Goal: Task Accomplishment & Management: Manage account settings

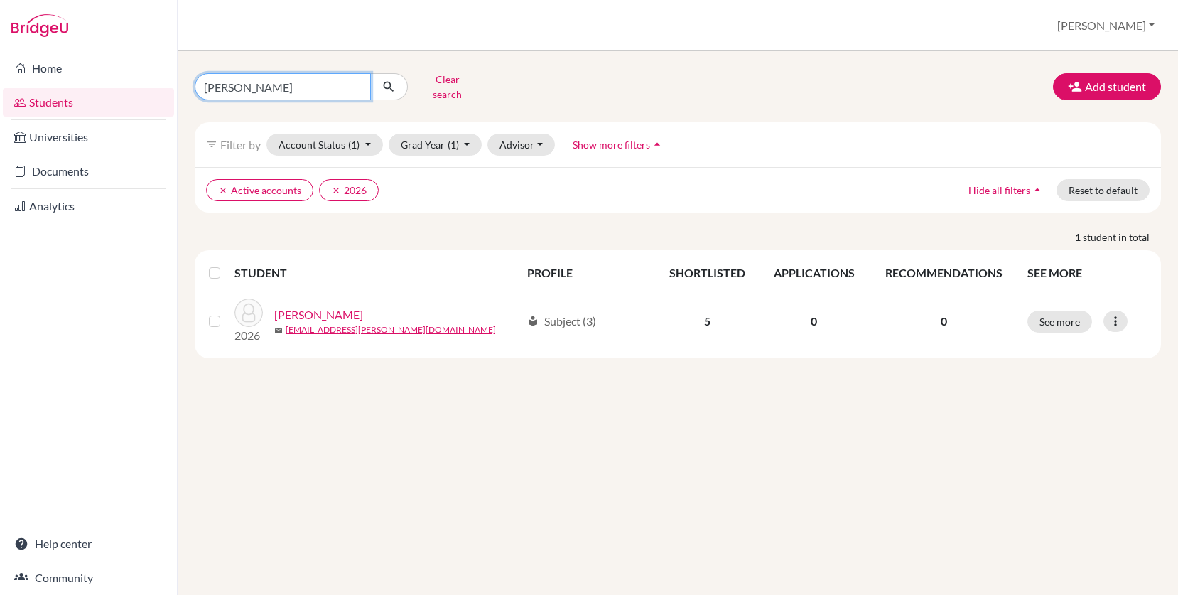
click at [275, 81] on input "[PERSON_NAME]" at bounding box center [283, 86] width 176 height 27
type input "e"
type input "francisco"
click button "submit" at bounding box center [389, 86] width 38 height 27
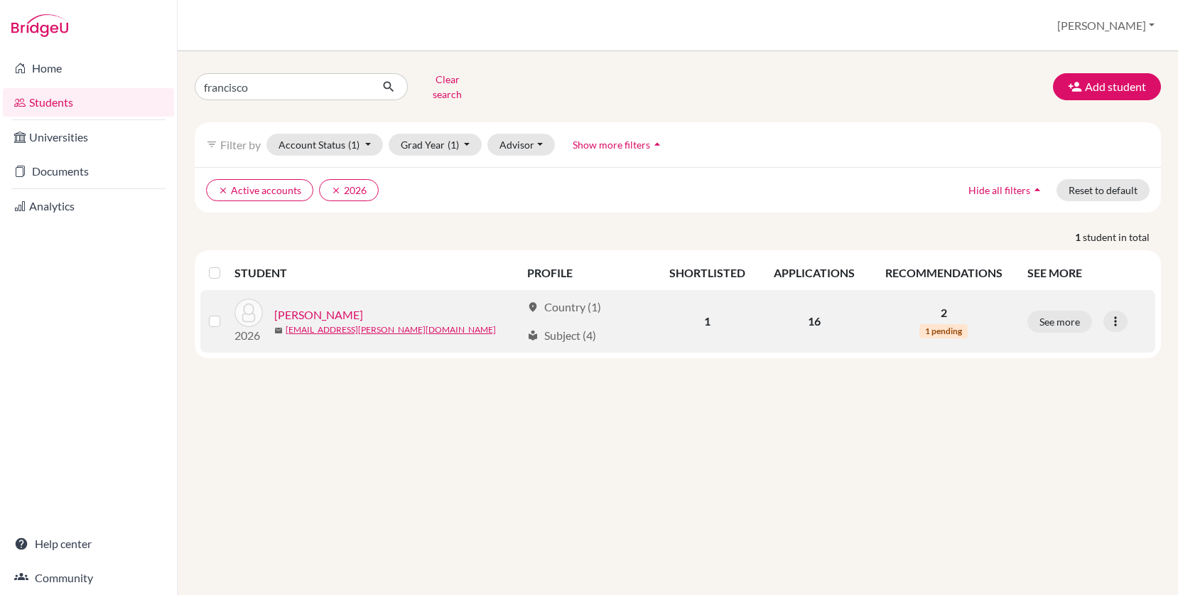
click at [323, 306] on link "Mendez, Francisco" at bounding box center [318, 314] width 89 height 17
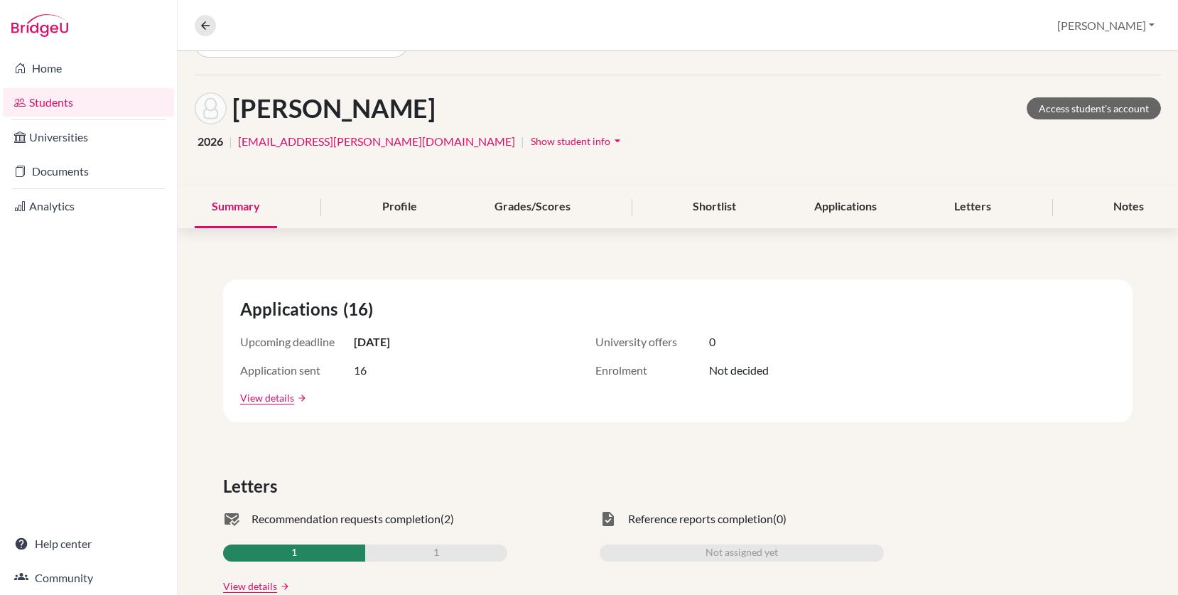
scroll to position [36, 0]
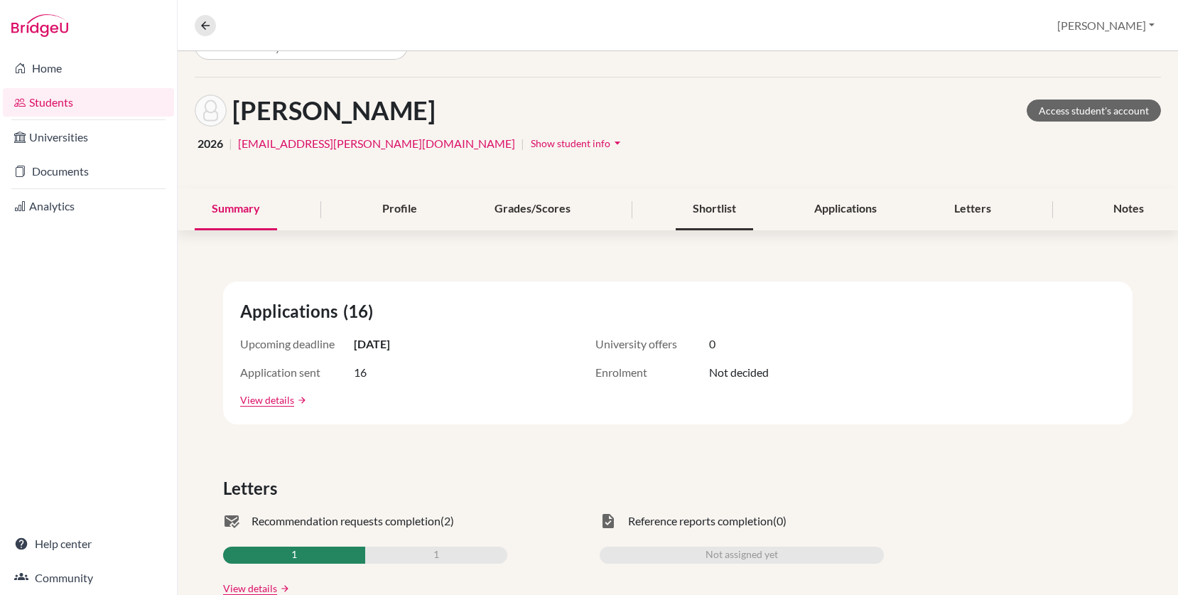
click at [705, 207] on div "Shortlist" at bounding box center [714, 209] width 77 height 42
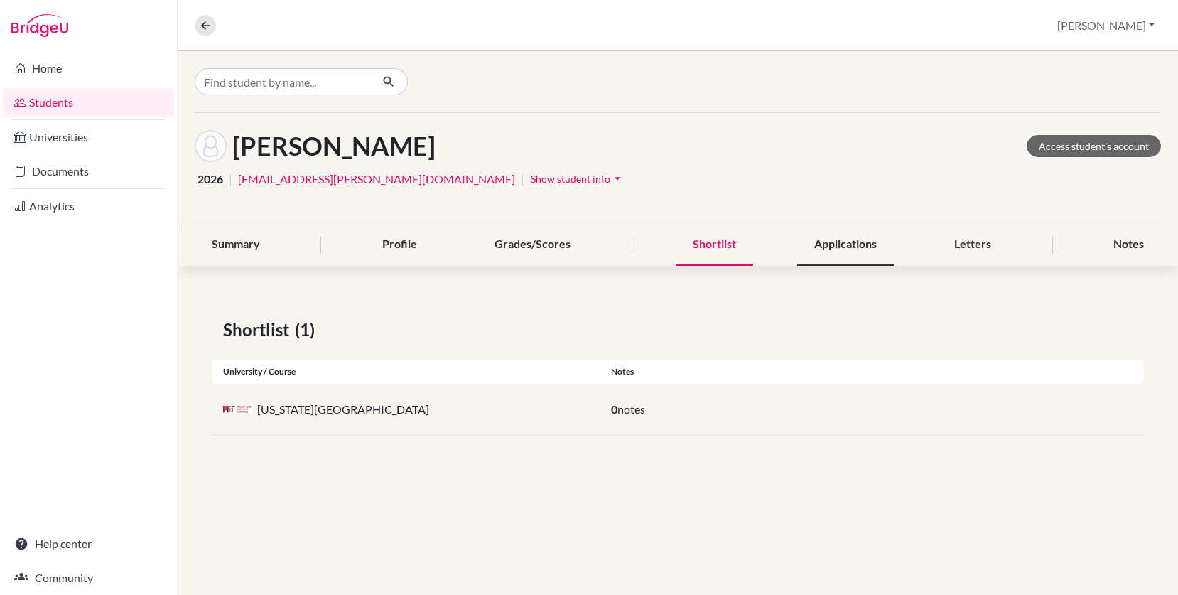
click at [828, 249] on div "Applications" at bounding box center [845, 245] width 97 height 42
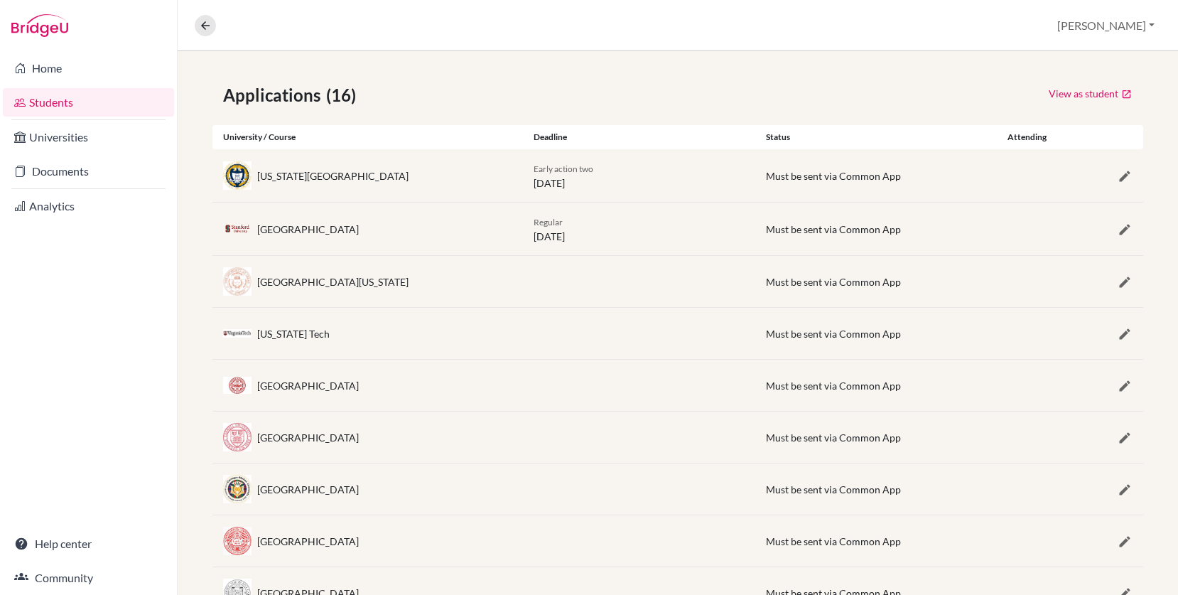
scroll to position [232, 0]
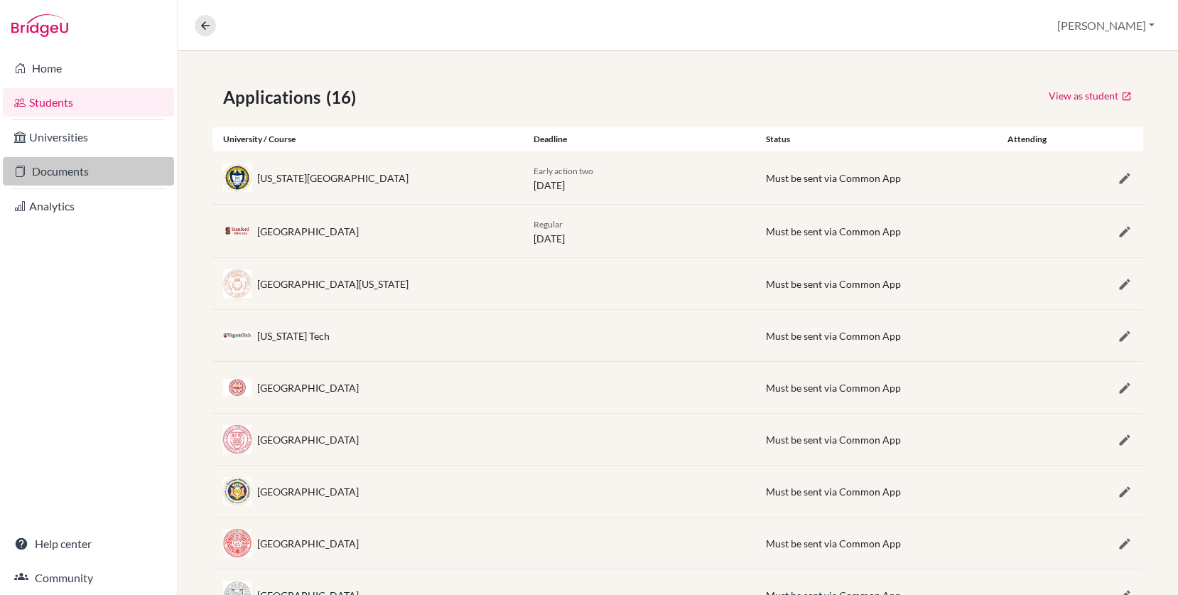
click at [114, 177] on link "Documents" at bounding box center [88, 171] width 171 height 28
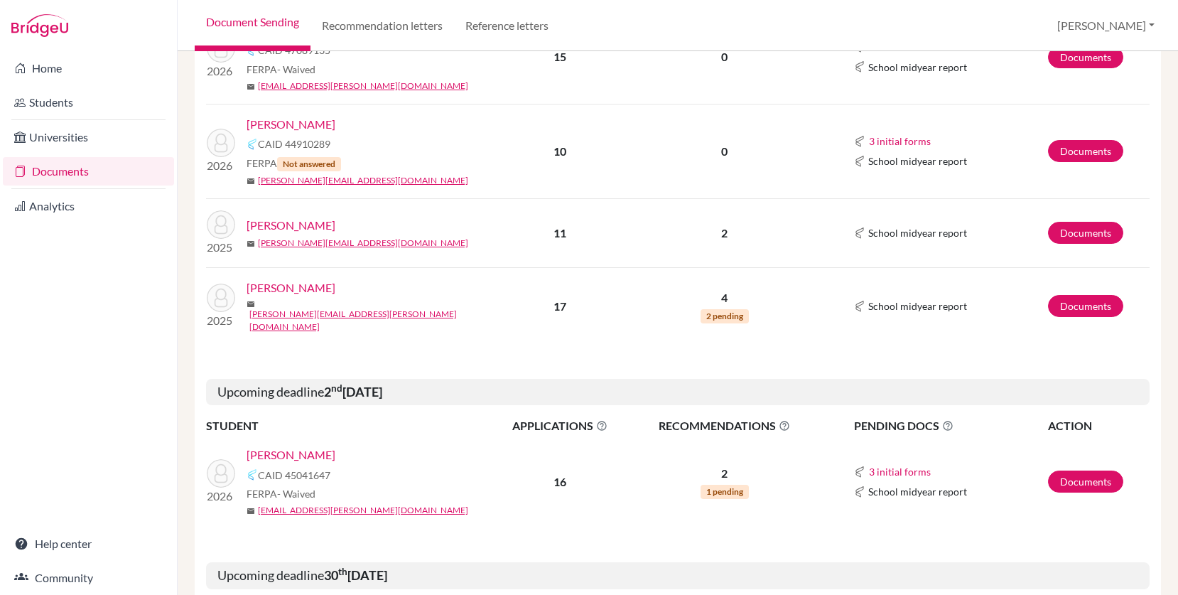
scroll to position [298, 0]
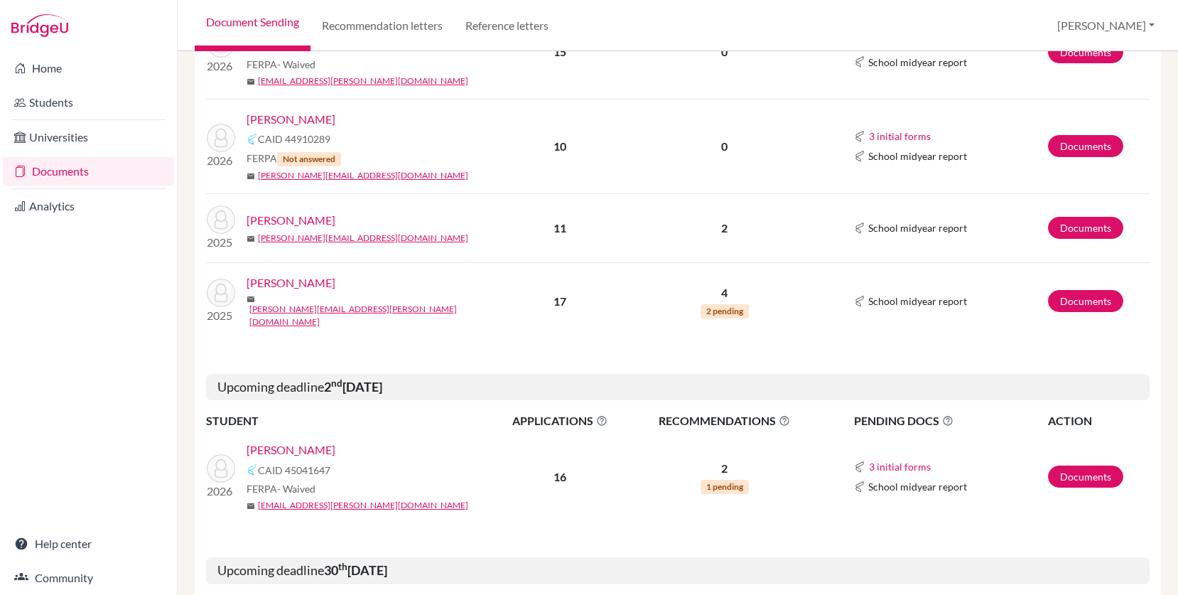
click at [719, 480] on span "1 pending" at bounding box center [725, 487] width 48 height 14
click at [728, 460] on p "2" at bounding box center [725, 468] width 190 height 17
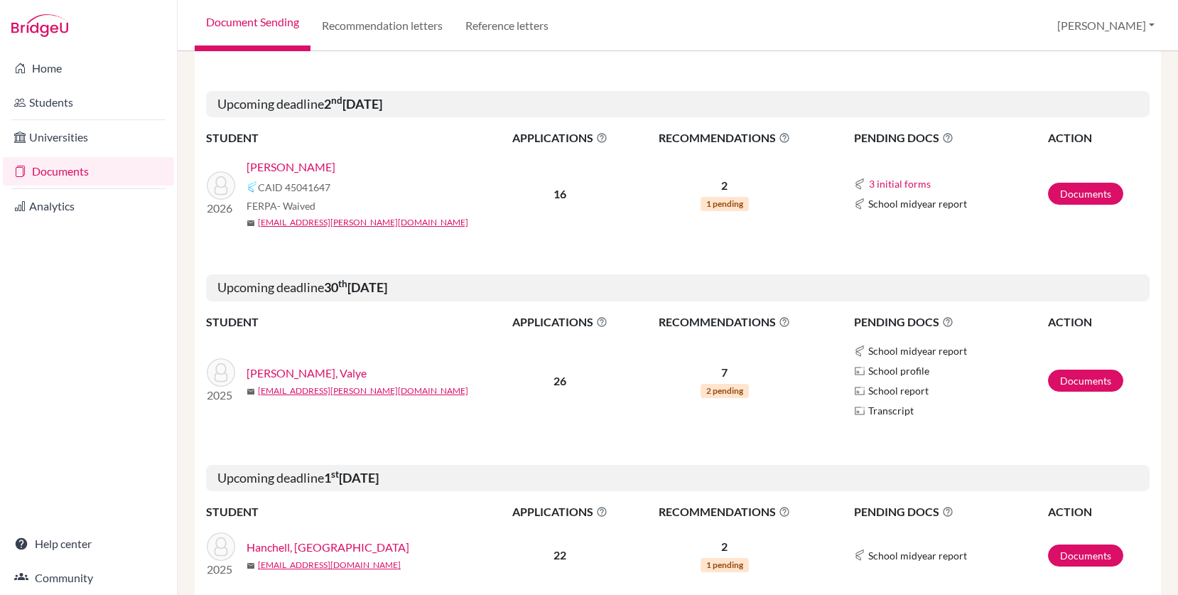
scroll to position [581, 0]
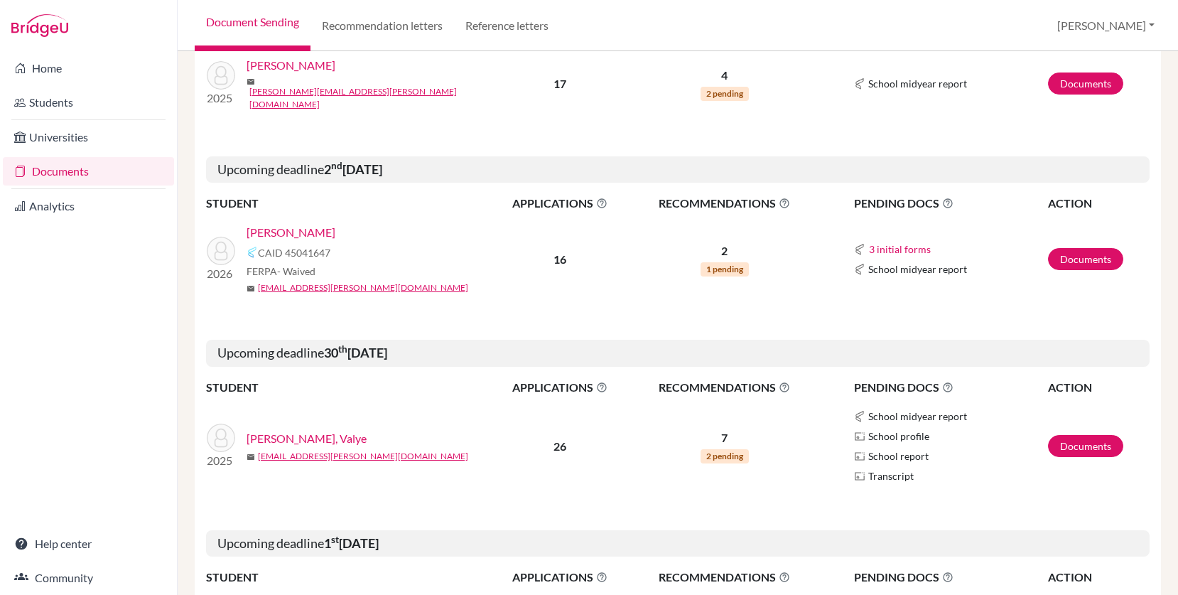
scroll to position [526, 0]
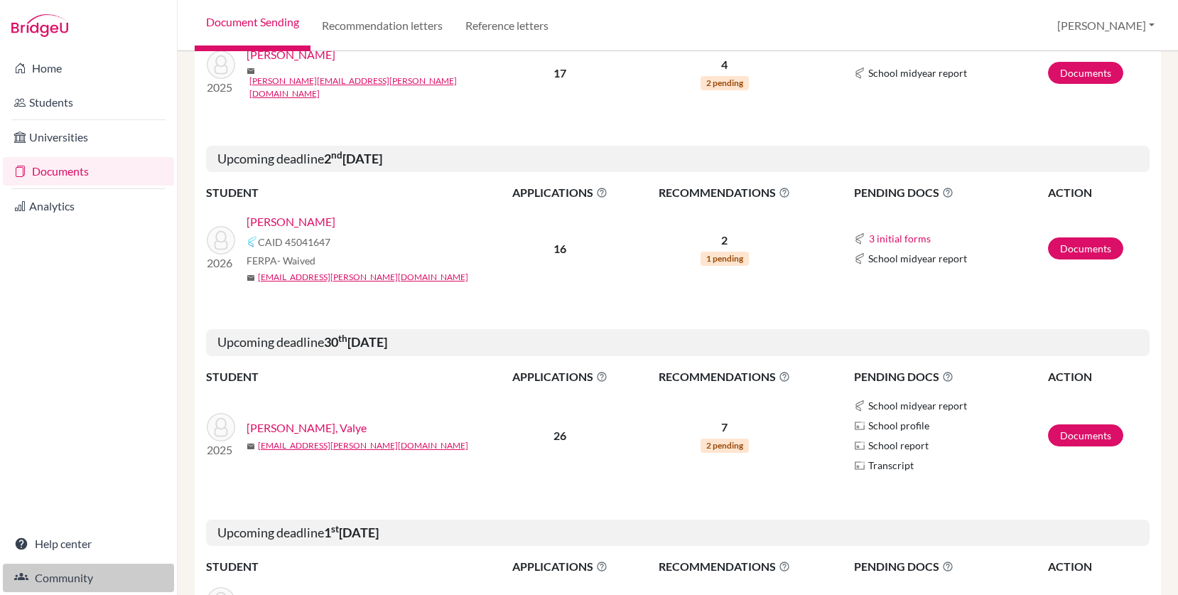
click at [92, 572] on link "Community" at bounding box center [88, 578] width 171 height 28
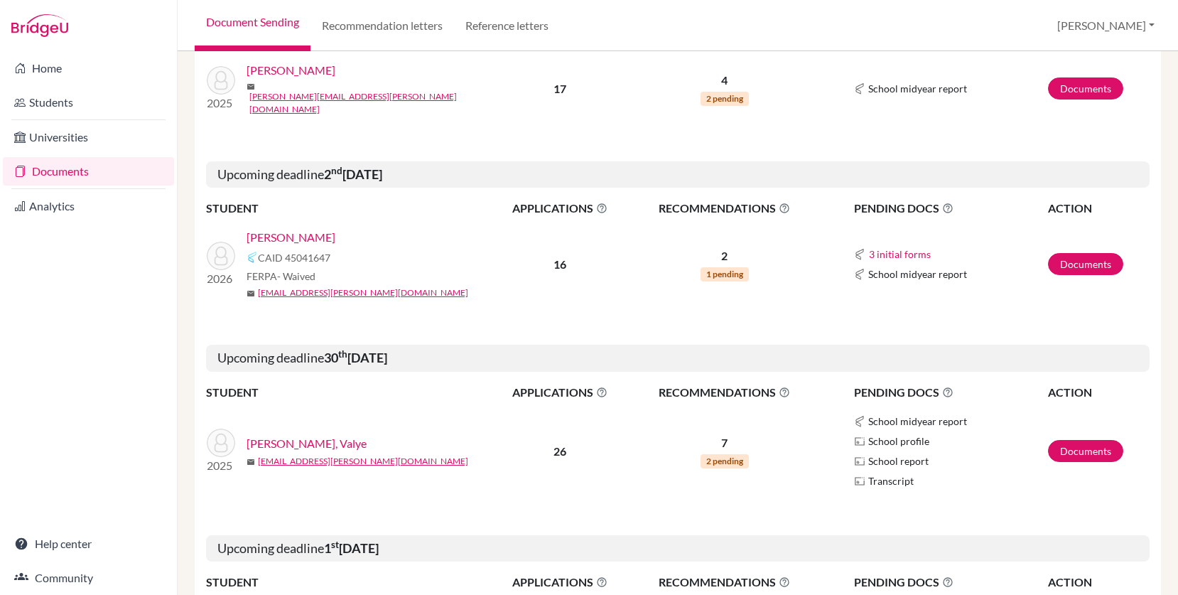
scroll to position [501, 0]
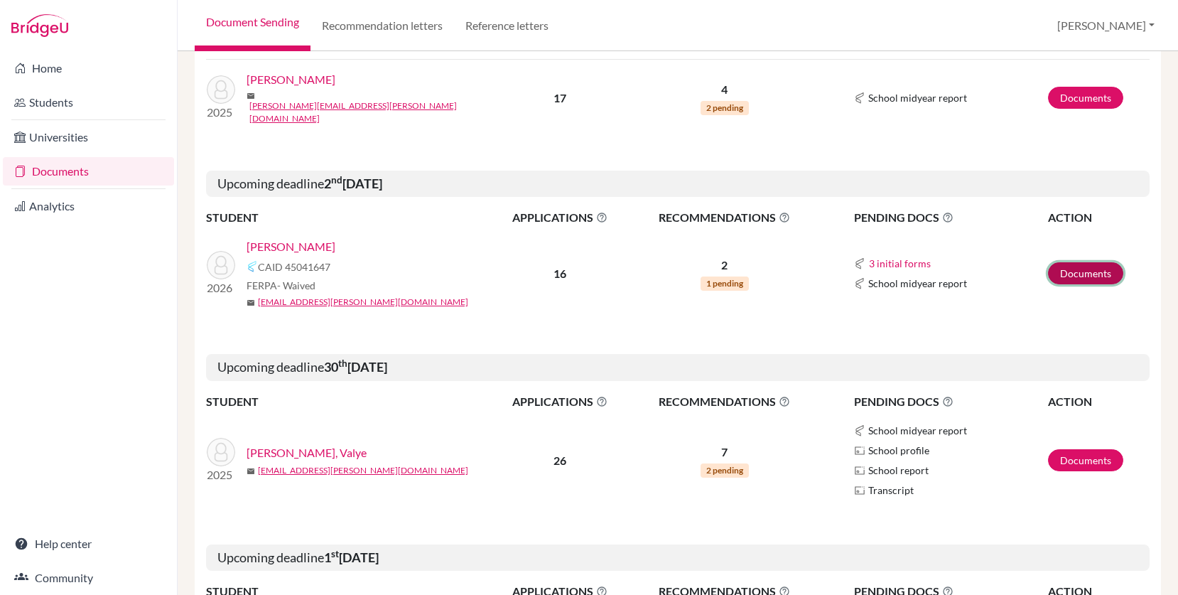
click at [1079, 264] on link "Documents" at bounding box center [1085, 273] width 75 height 22
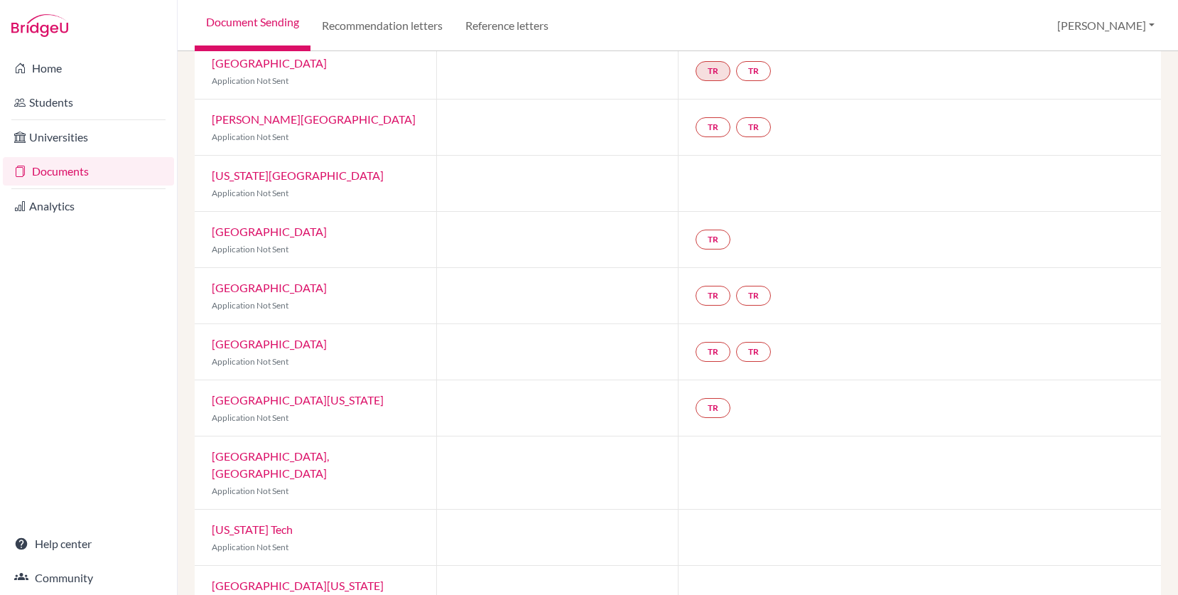
scroll to position [559, 0]
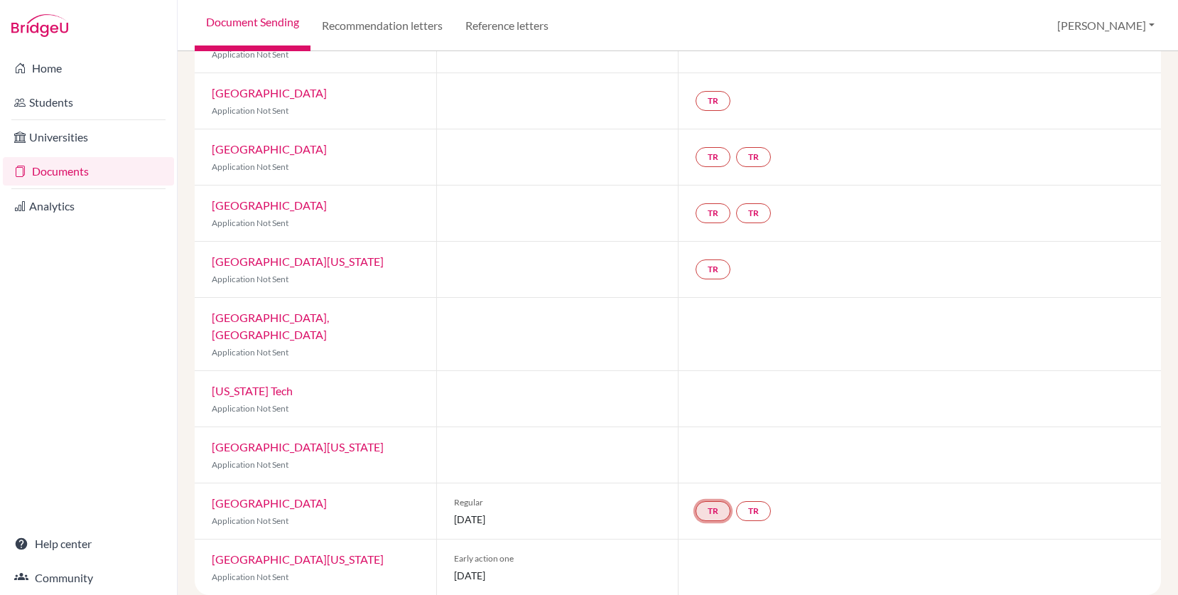
click at [709, 501] on link "TR" at bounding box center [713, 511] width 35 height 20
click at [755, 501] on link "TR" at bounding box center [753, 511] width 35 height 20
click at [819, 504] on div "TR TR Teacher recommendation Incomplete" at bounding box center [919, 510] width 483 height 55
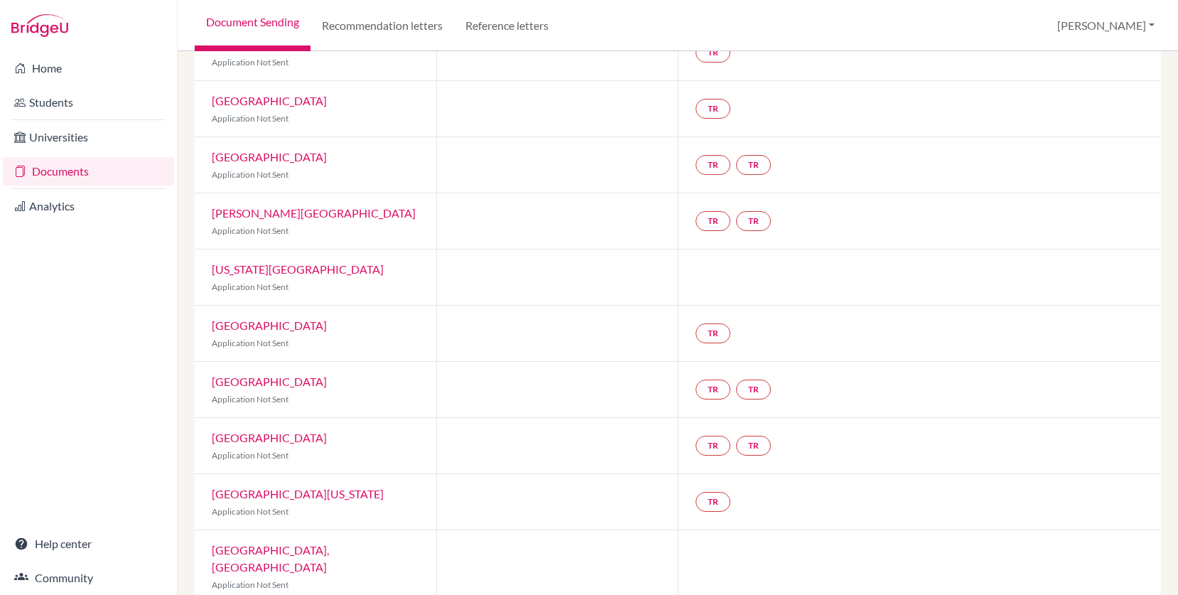
scroll to position [0, 0]
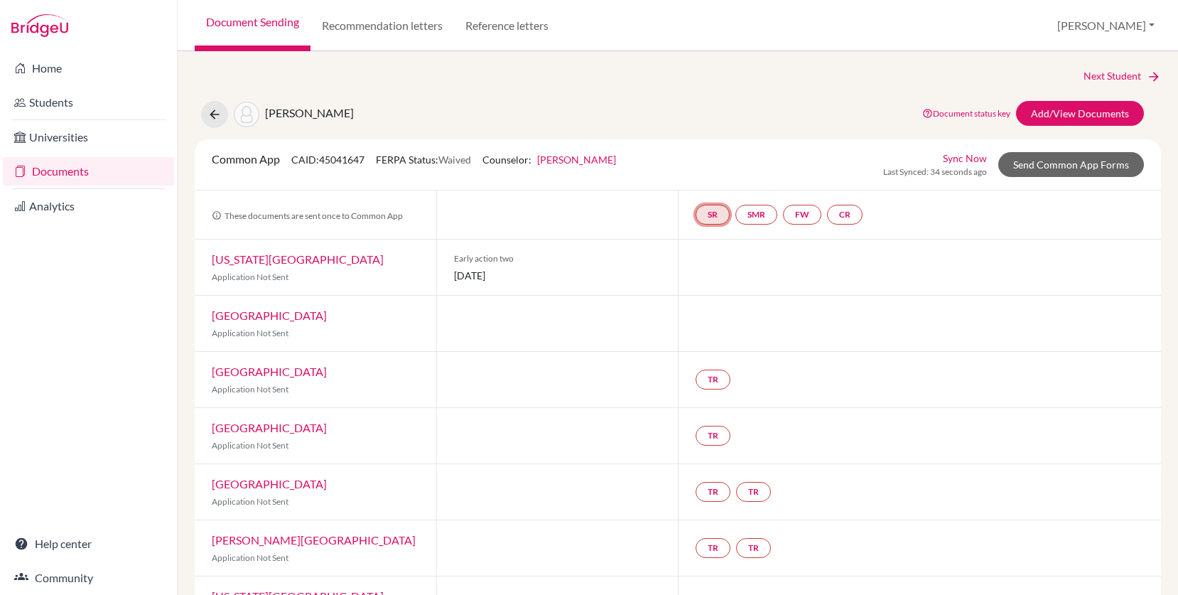
click at [705, 214] on link "SR" at bounding box center [713, 215] width 34 height 20
click at [762, 213] on link "SMR" at bounding box center [756, 215] width 42 height 20
click at [807, 217] on link "FW" at bounding box center [802, 215] width 38 height 20
click at [849, 216] on link "CR" at bounding box center [845, 215] width 36 height 20
click at [699, 180] on div "Common App CAID: 45041647 FERPA Status: Waived Counselor: Bridget Moore First N…" at bounding box center [678, 164] width 966 height 51
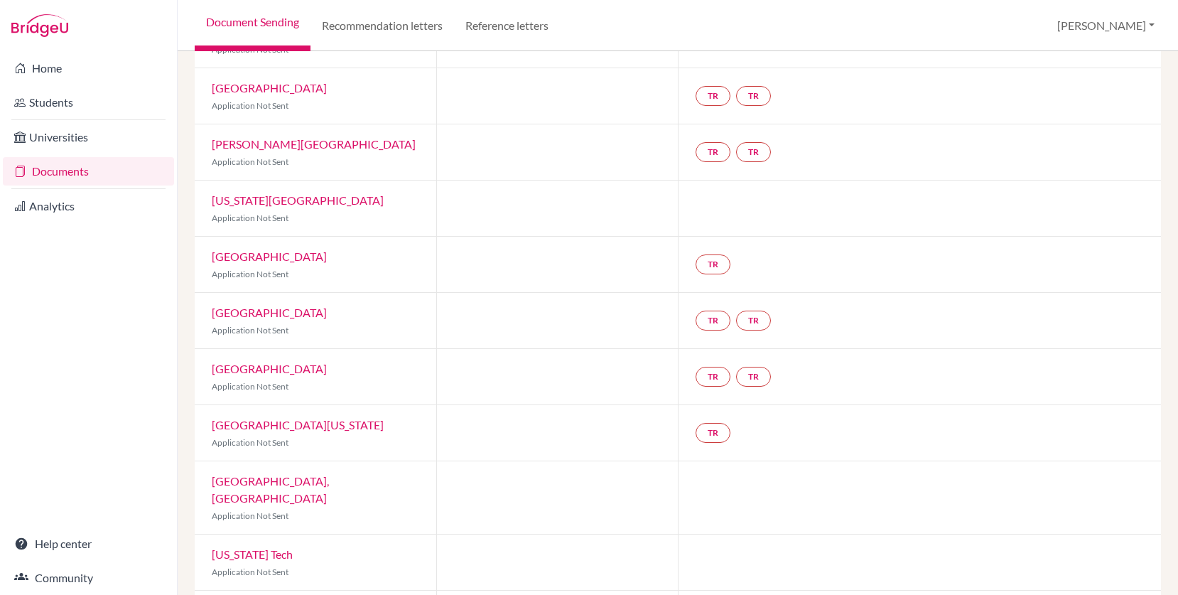
scroll to position [559, 0]
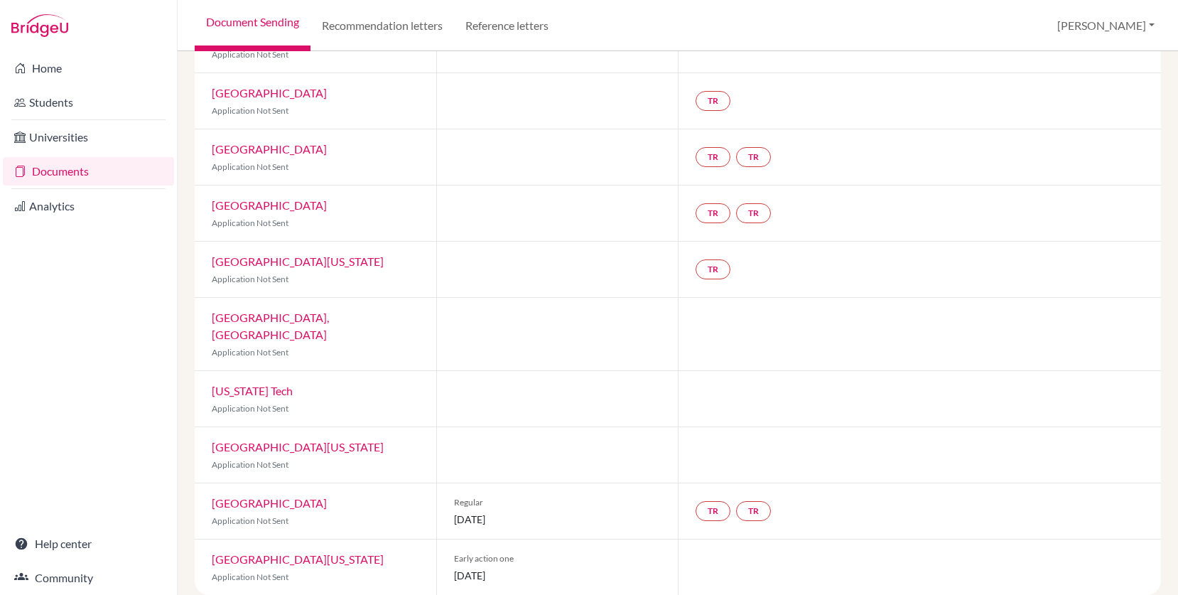
drag, startPoint x: 540, startPoint y: 559, endPoint x: 446, endPoint y: 551, distance: 94.2
click at [446, 551] on div "Early action one 15 October 2025" at bounding box center [557, 566] width 242 height 55
click at [446, 550] on div "Early action one 15 October 2025" at bounding box center [557, 566] width 242 height 55
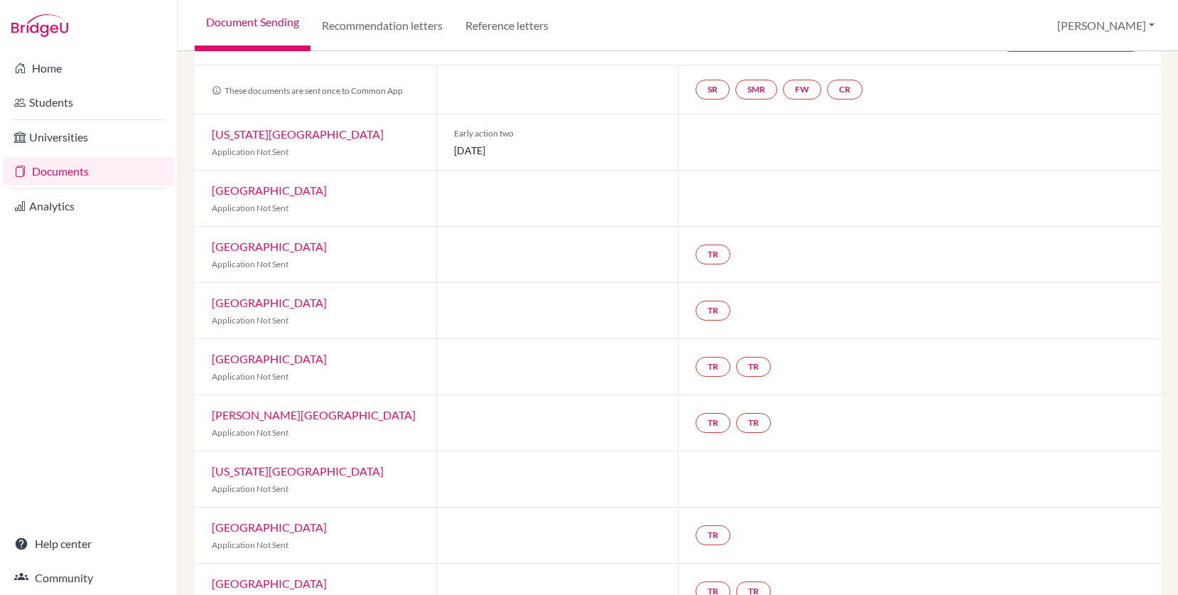
scroll to position [0, 0]
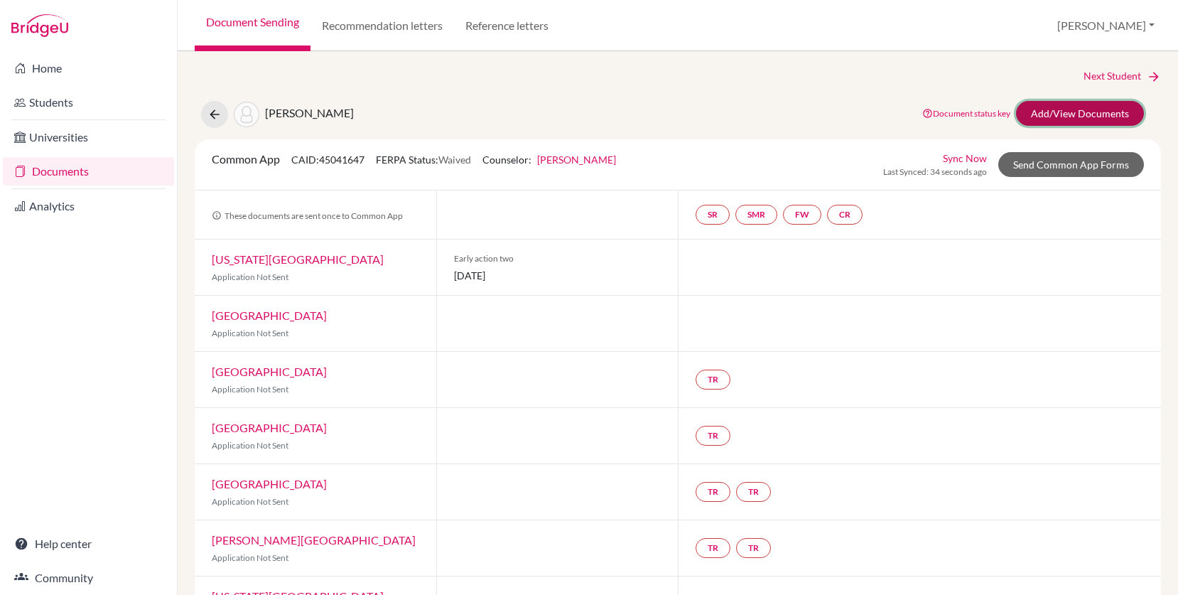
click at [1077, 111] on link "Add/View Documents" at bounding box center [1080, 113] width 128 height 25
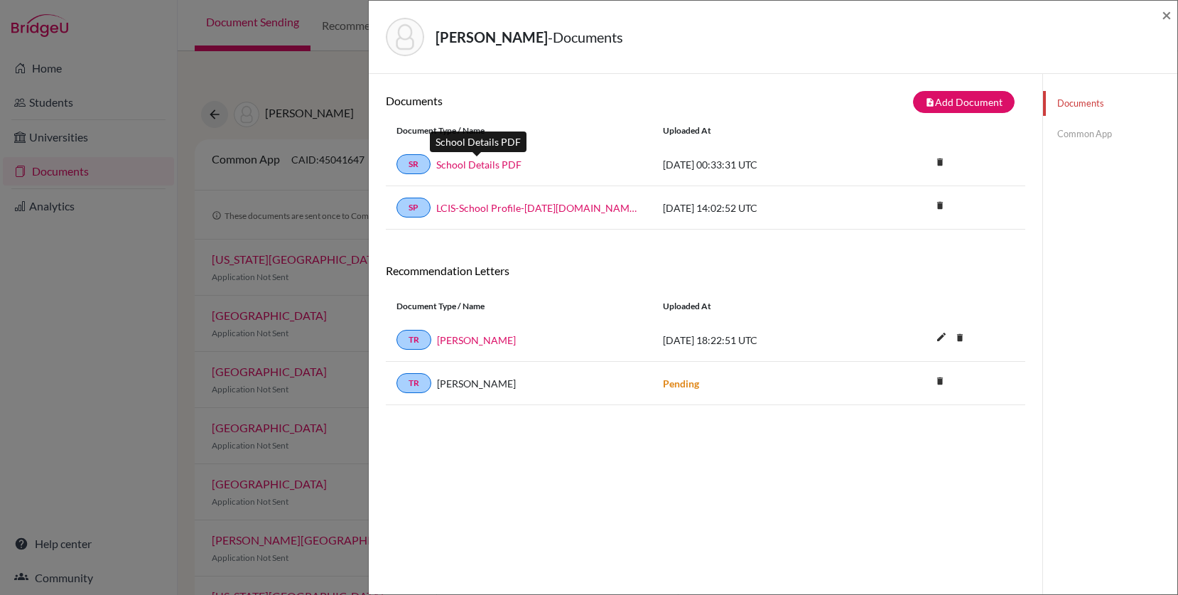
click at [483, 166] on link "School Details PDF" at bounding box center [478, 164] width 85 height 15
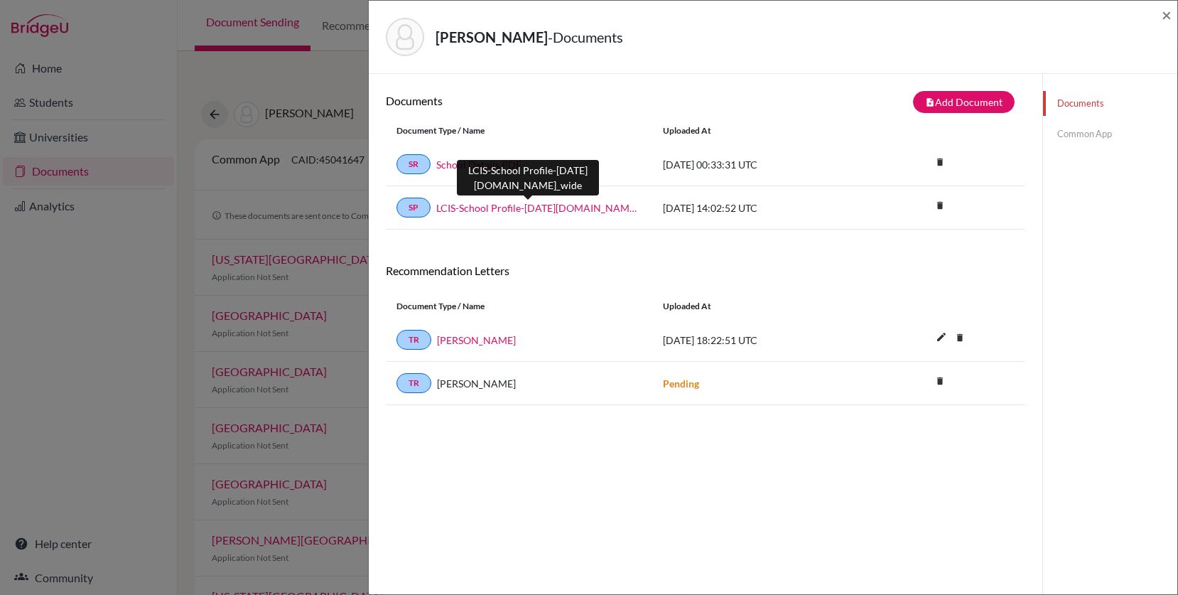
click at [540, 209] on link "LCIS-School Profile-[DATE][DOMAIN_NAME]_wide" at bounding box center [538, 207] width 205 height 15
click at [1086, 131] on link "Common App" at bounding box center [1110, 134] width 134 height 25
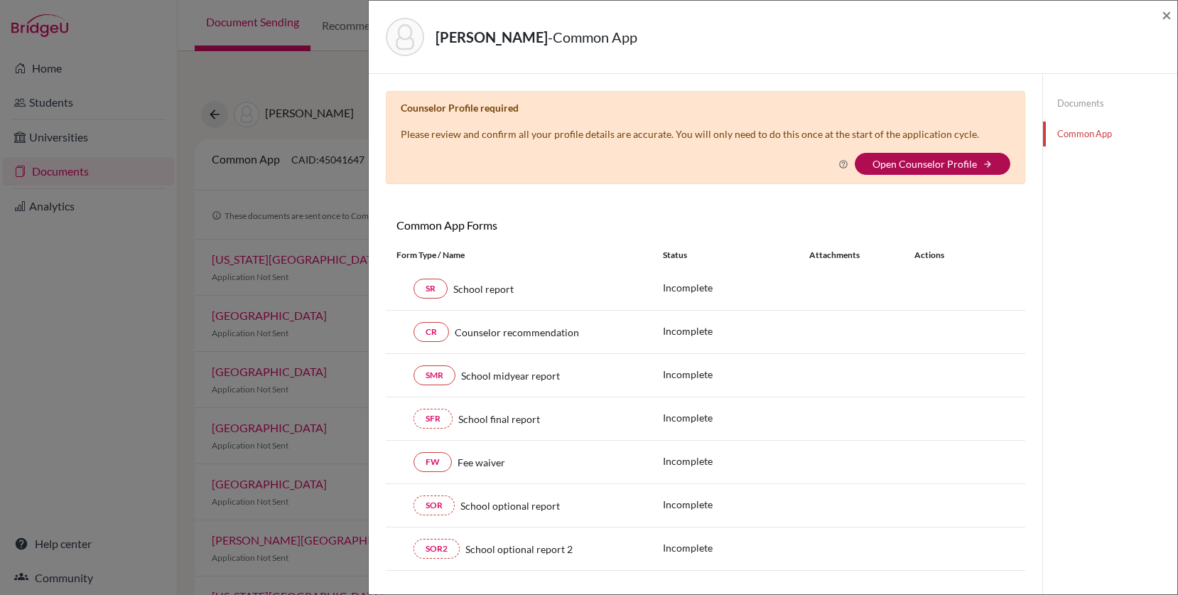
click at [940, 161] on link "Open Counselor Profile" at bounding box center [925, 164] width 104 height 12
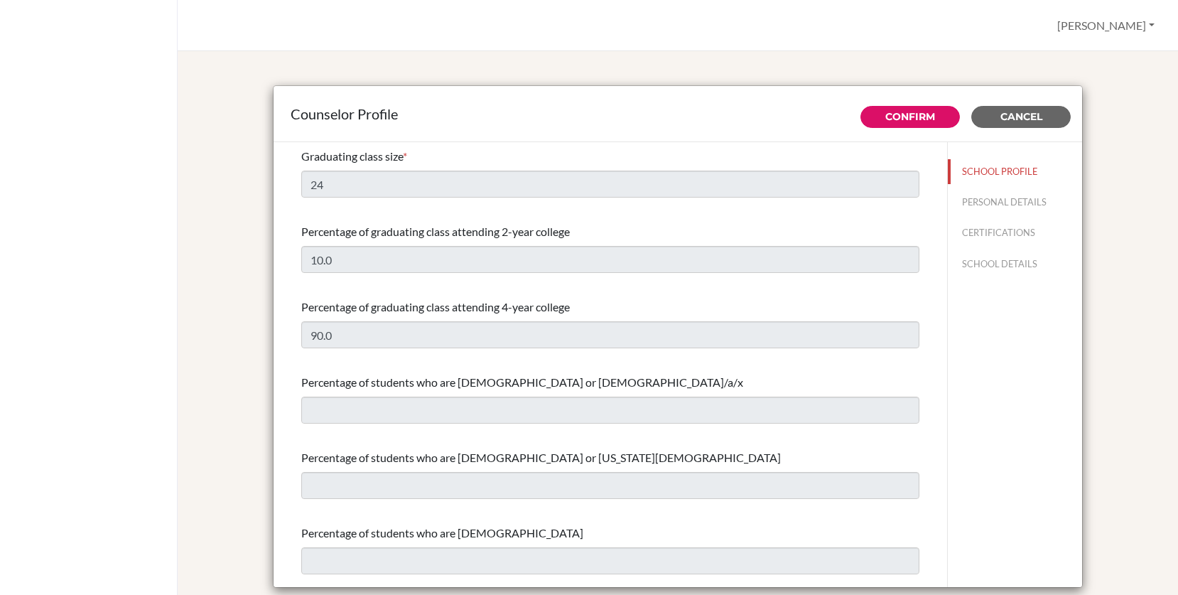
select select "0"
select select "312282"
click at [999, 265] on button "SCHOOL DETAILS" at bounding box center [1015, 264] width 134 height 25
type input "800149"
type input "www.lcis.bs"
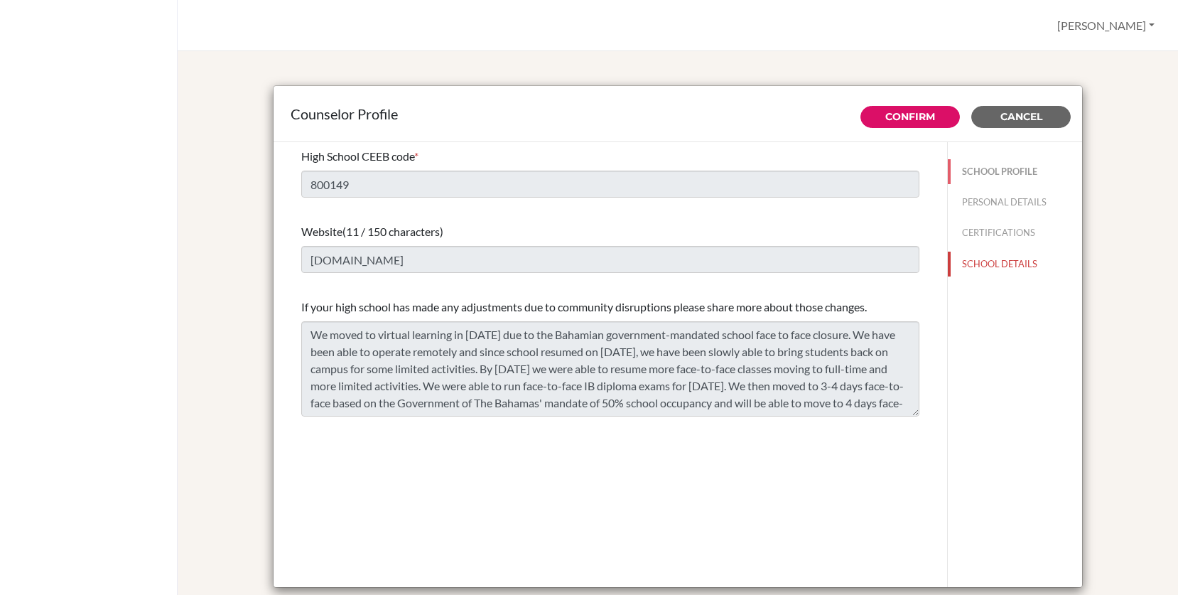
click at [1034, 169] on button "SCHOOL PROFILE" at bounding box center [1015, 171] width 134 height 25
type input "24"
type input "10.0"
select select "0"
select select "312282"
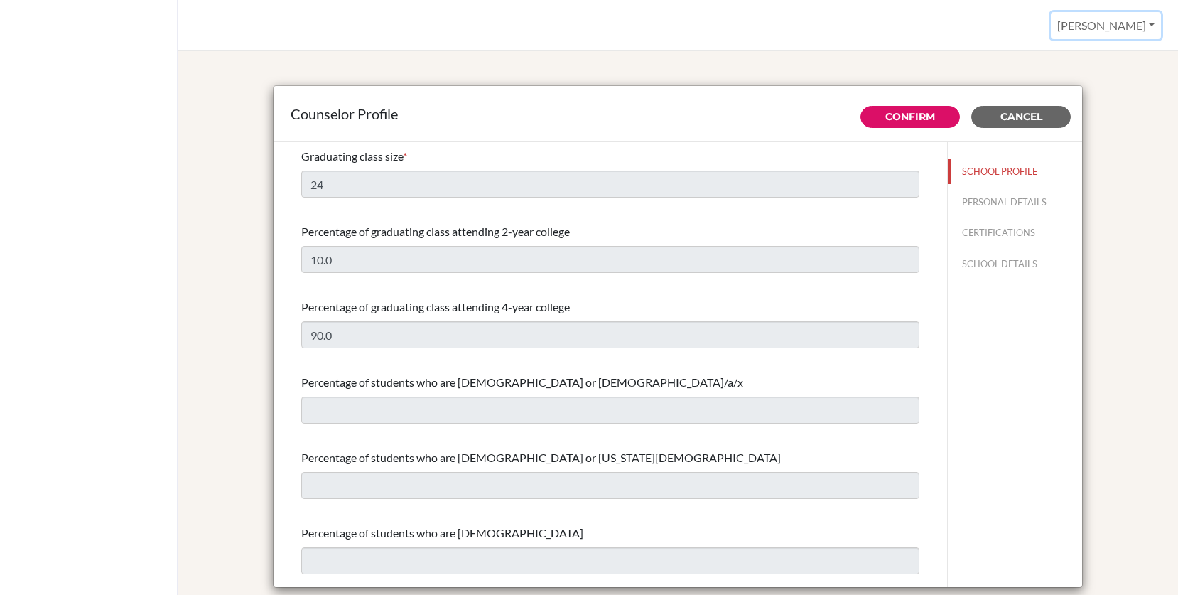
click at [1139, 21] on button "[PERSON_NAME]" at bounding box center [1106, 25] width 110 height 27
click at [1094, 54] on link "Profile" at bounding box center [1104, 58] width 112 height 23
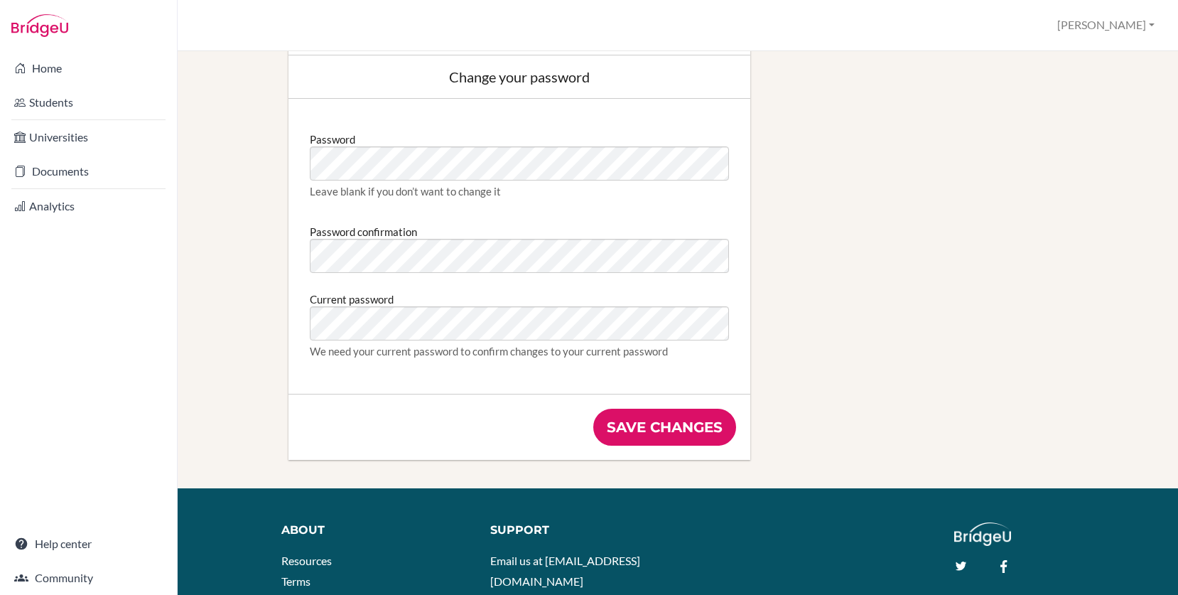
scroll to position [844, 0]
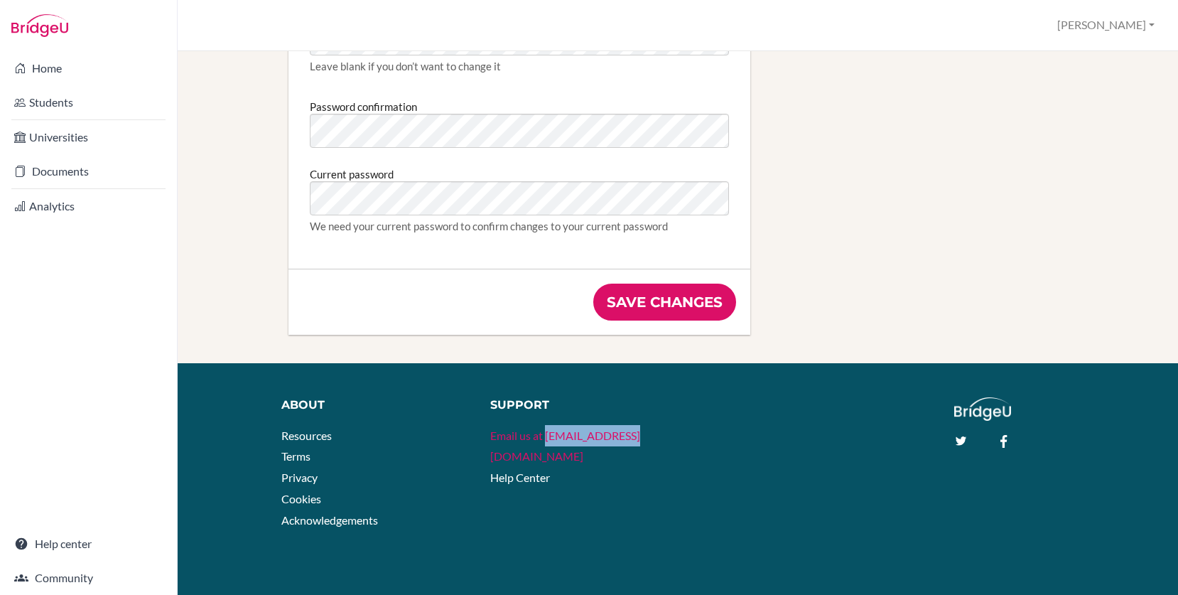
drag, startPoint x: 639, startPoint y: 433, endPoint x: 547, endPoint y: 437, distance: 91.7
click at [547, 437] on li "Email us at [EMAIL_ADDRESS][DOMAIN_NAME]" at bounding box center [578, 446] width 176 height 42
copy link "[EMAIL_ADDRESS][DOMAIN_NAME]"
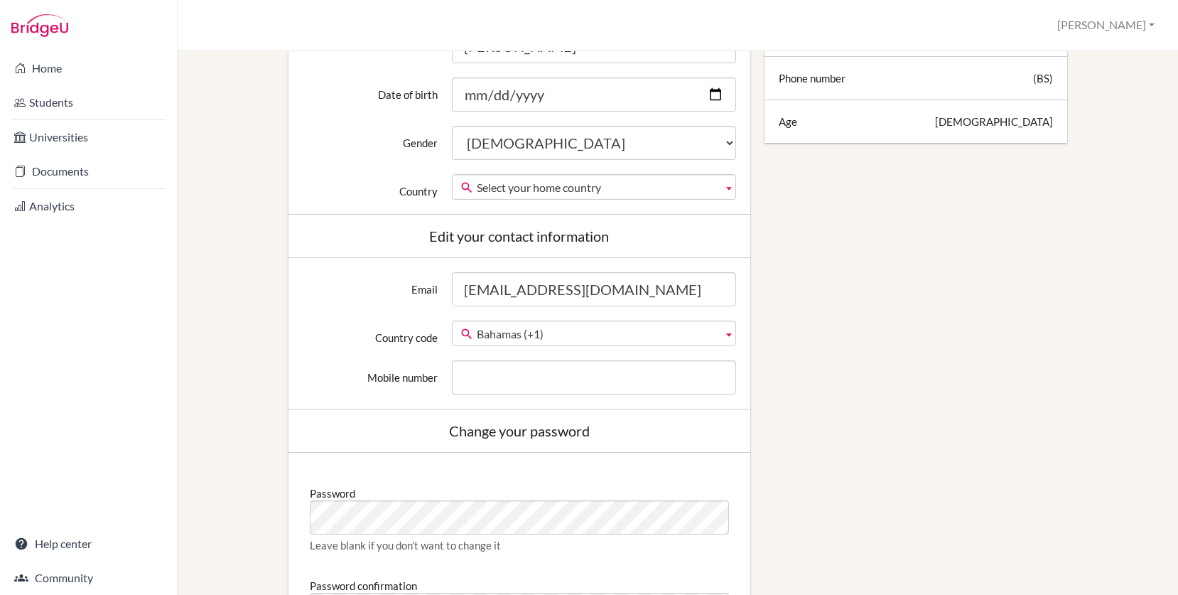
scroll to position [0, 0]
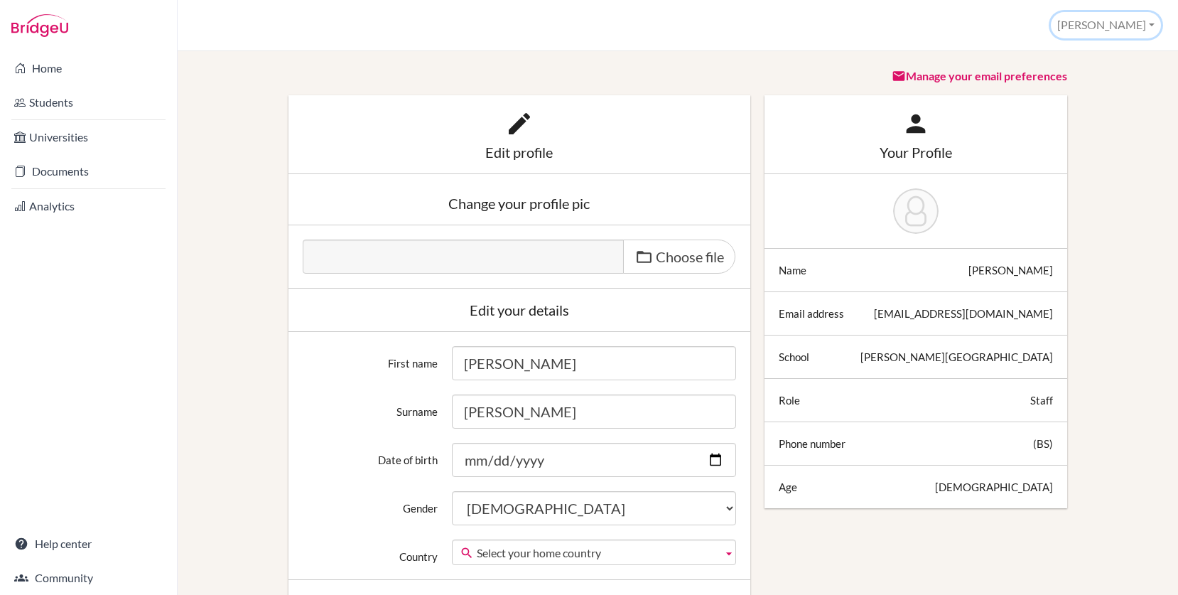
click at [1114, 26] on button "[PERSON_NAME]" at bounding box center [1106, 25] width 110 height 26
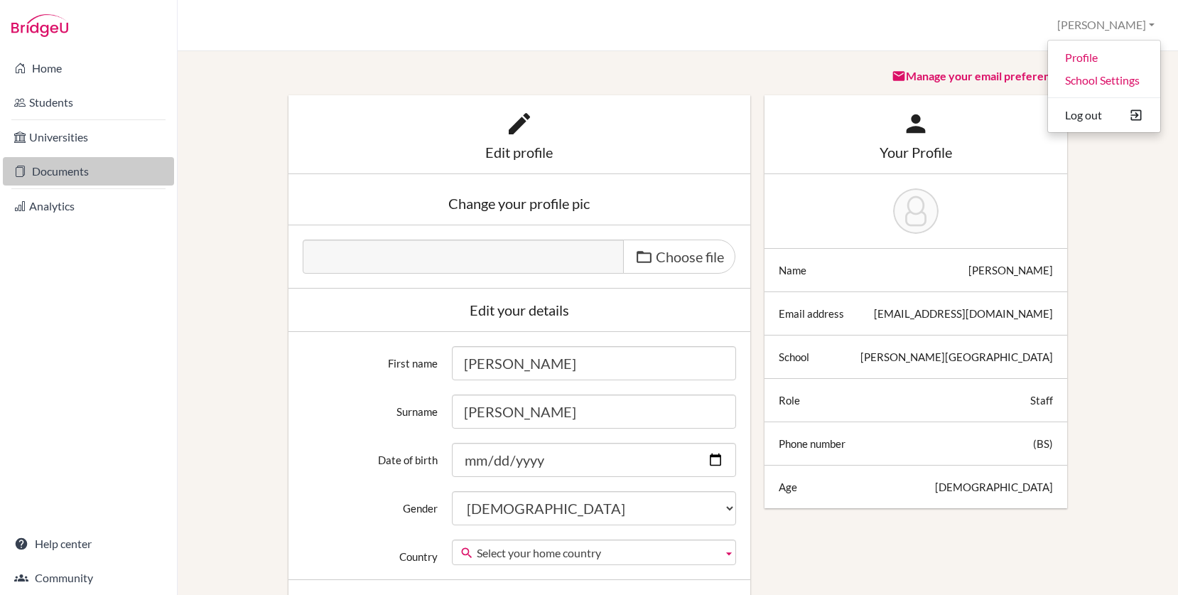
click at [96, 172] on link "Documents" at bounding box center [88, 171] width 171 height 28
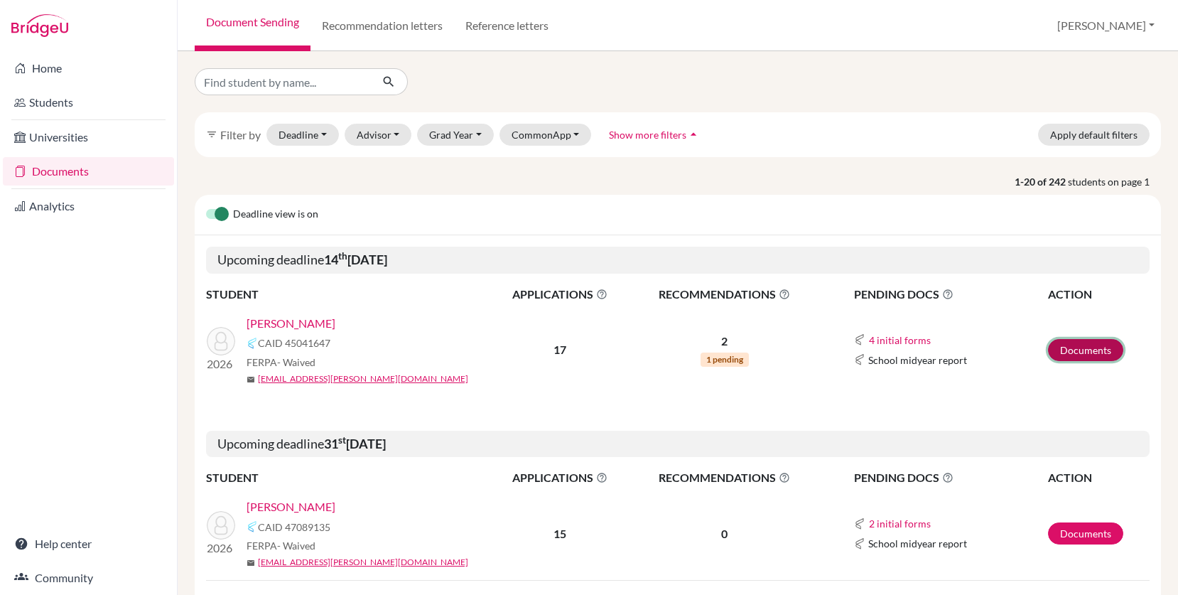
click at [1107, 347] on link "Documents" at bounding box center [1085, 350] width 75 height 22
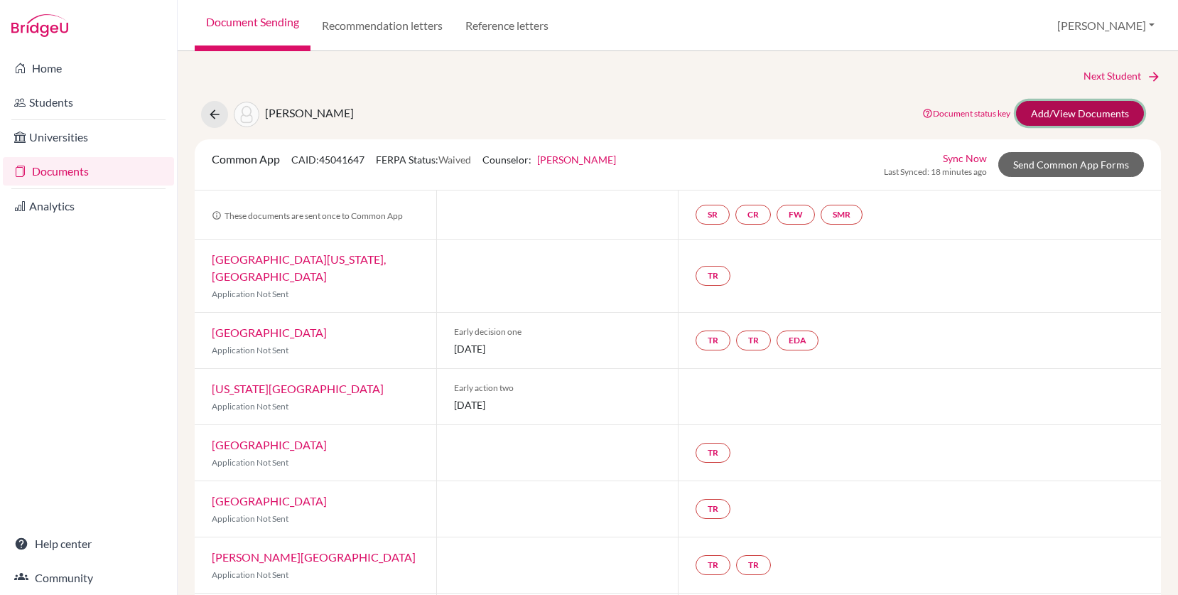
click at [1052, 115] on link "Add/View Documents" at bounding box center [1080, 113] width 128 height 25
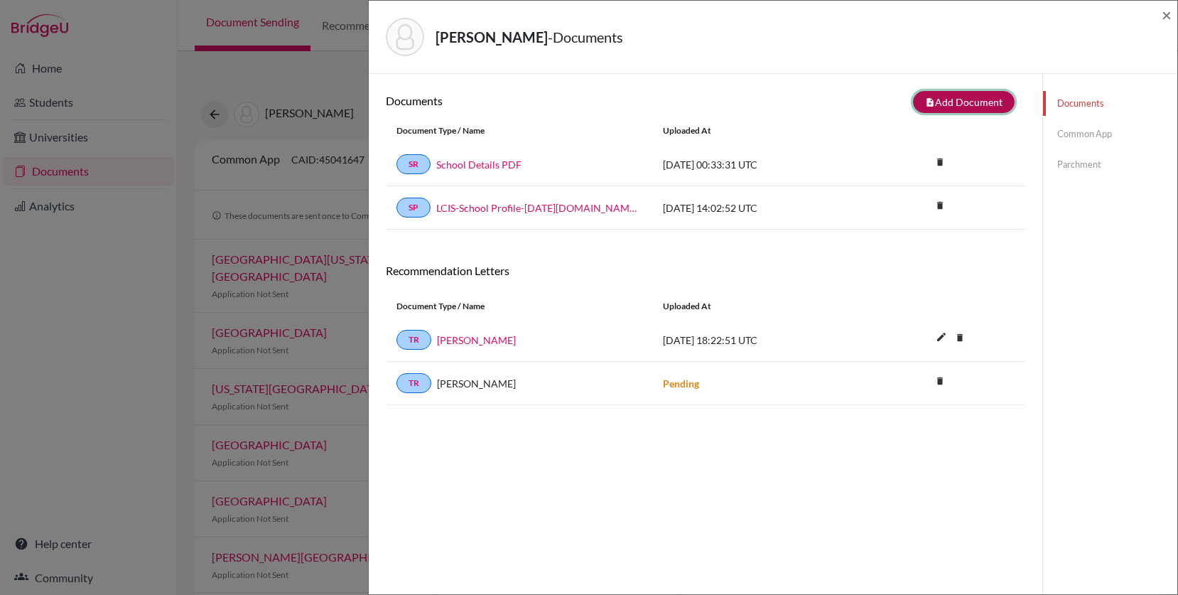
click at [960, 104] on button "note_add Add Document" at bounding box center [964, 102] width 102 height 22
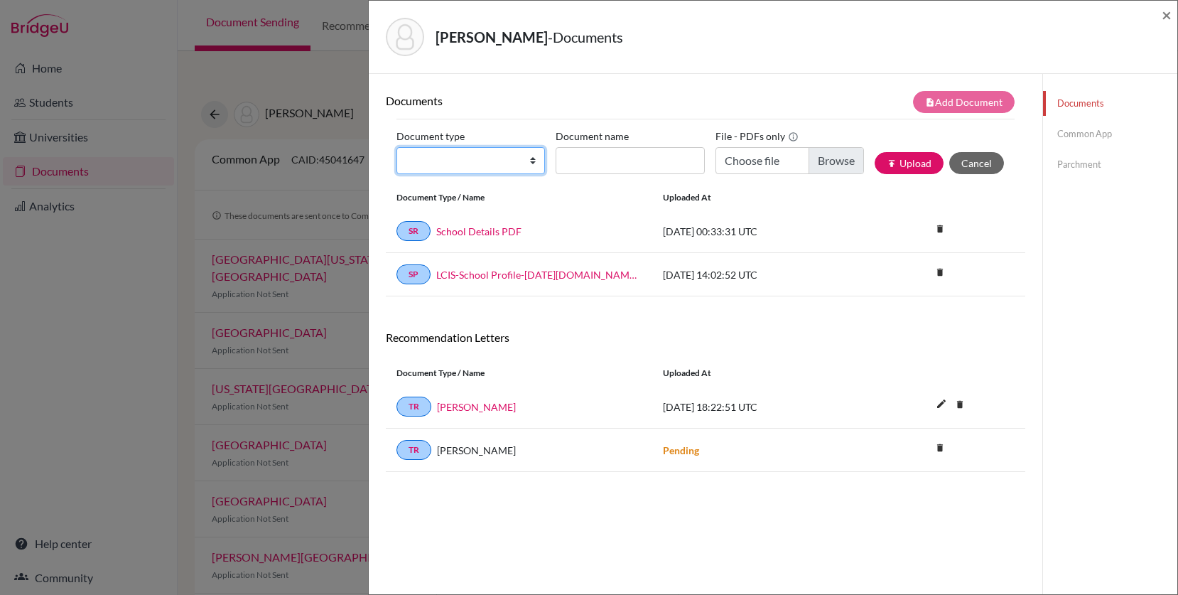
click at [535, 157] on select "Change explanation for Common App reports Counselor recommendation Internationa…" at bounding box center [471, 160] width 149 height 27
click at [1069, 166] on link "Parchment" at bounding box center [1110, 164] width 134 height 25
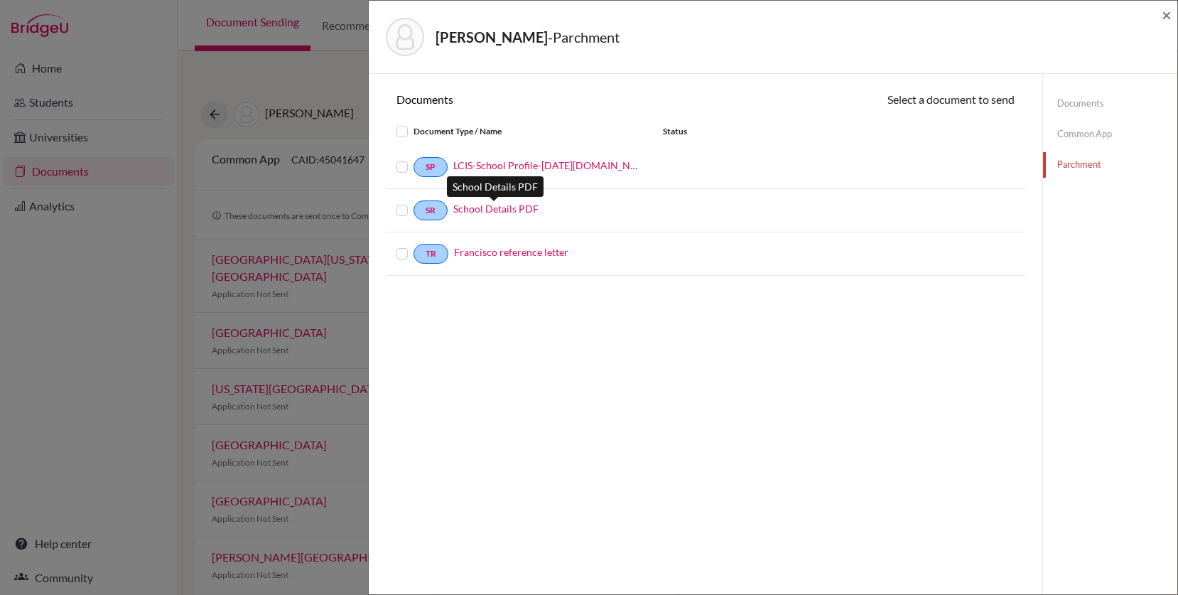
click at [508, 207] on link "School Details PDF" at bounding box center [495, 208] width 85 height 15
click at [432, 211] on link "SR" at bounding box center [431, 210] width 34 height 20
click at [133, 303] on div "Mendez, Francisco - Parchment × Documents Select a document to send Document Ty…" at bounding box center [589, 297] width 1178 height 595
click at [242, 70] on div "Mendez, Francisco - Parchment × Documents Select a document to send Document Ty…" at bounding box center [589, 297] width 1178 height 595
click at [1167, 15] on span "×" at bounding box center [1167, 14] width 10 height 21
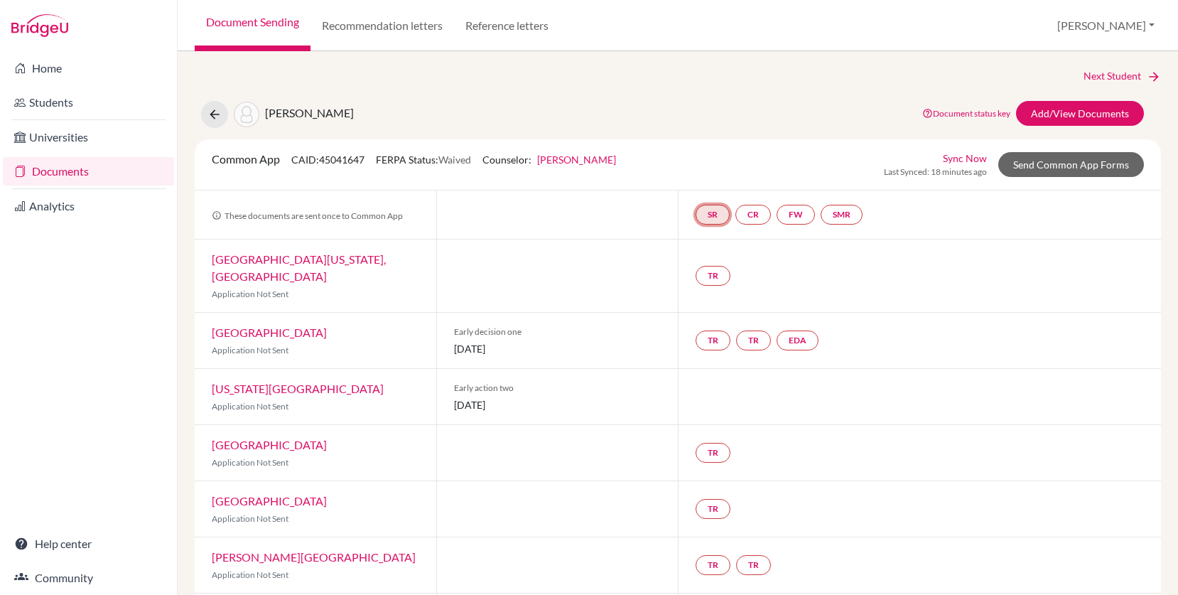
click at [716, 208] on link "SR" at bounding box center [713, 215] width 34 height 20
click at [719, 179] on small "Incomplete" at bounding box center [712, 185] width 66 height 13
click at [720, 146] on h3 "School report" at bounding box center [712, 146] width 83 height 26
click at [705, 214] on link "SR" at bounding box center [713, 215] width 34 height 20
click at [709, 185] on small "Incomplete" at bounding box center [712, 185] width 66 height 13
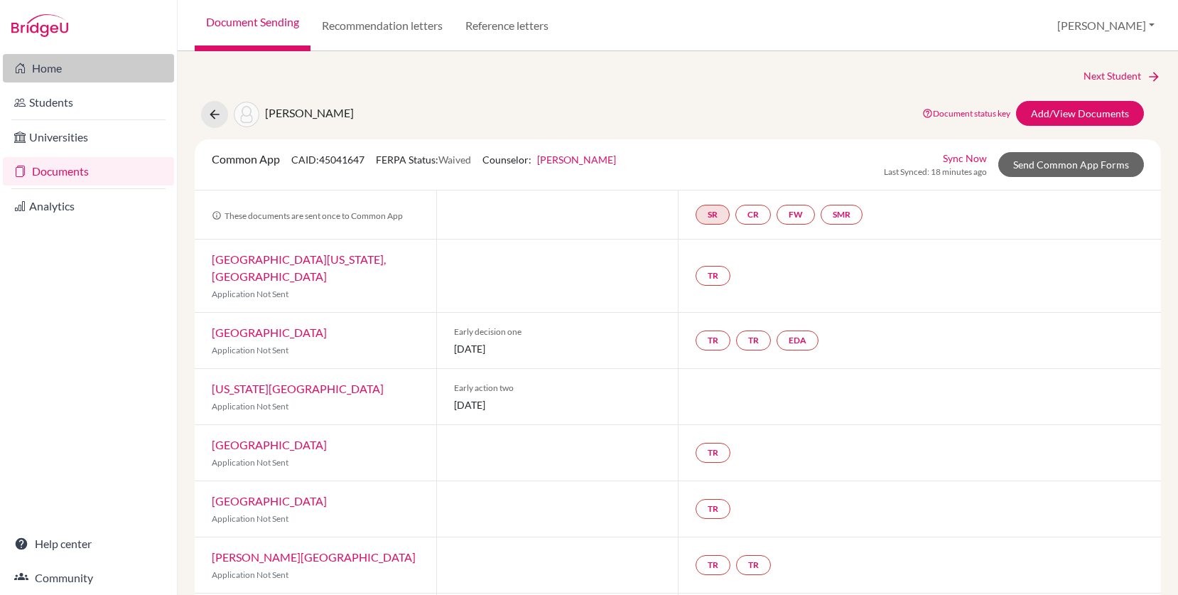
click at [82, 64] on link "Home" at bounding box center [88, 68] width 171 height 28
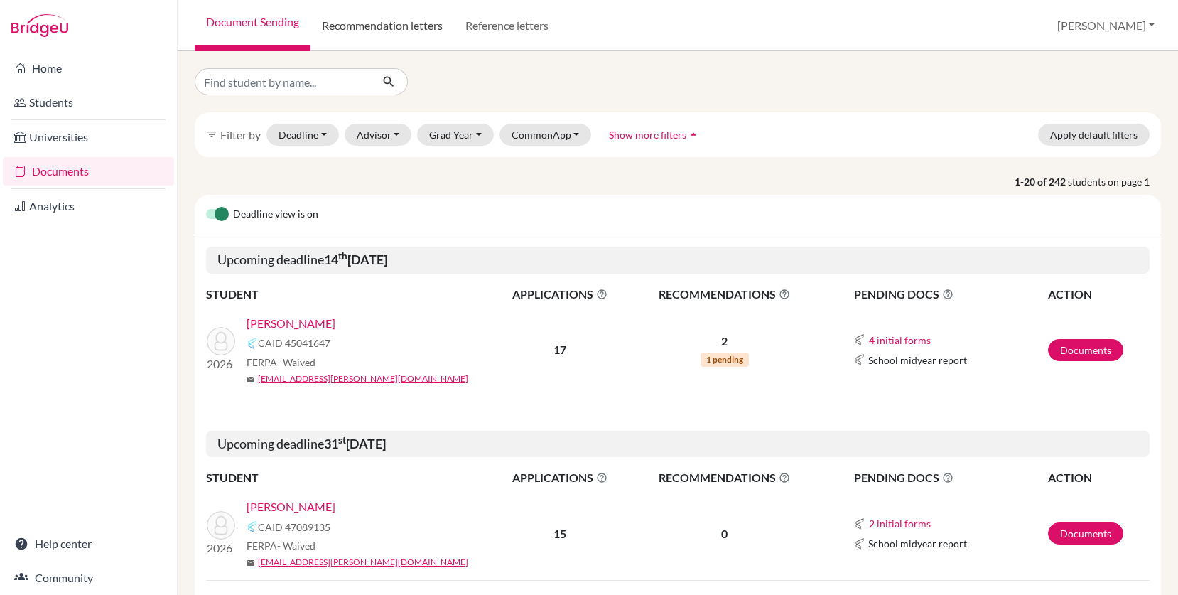
click at [406, 25] on link "Recommendation letters" at bounding box center [383, 25] width 144 height 51
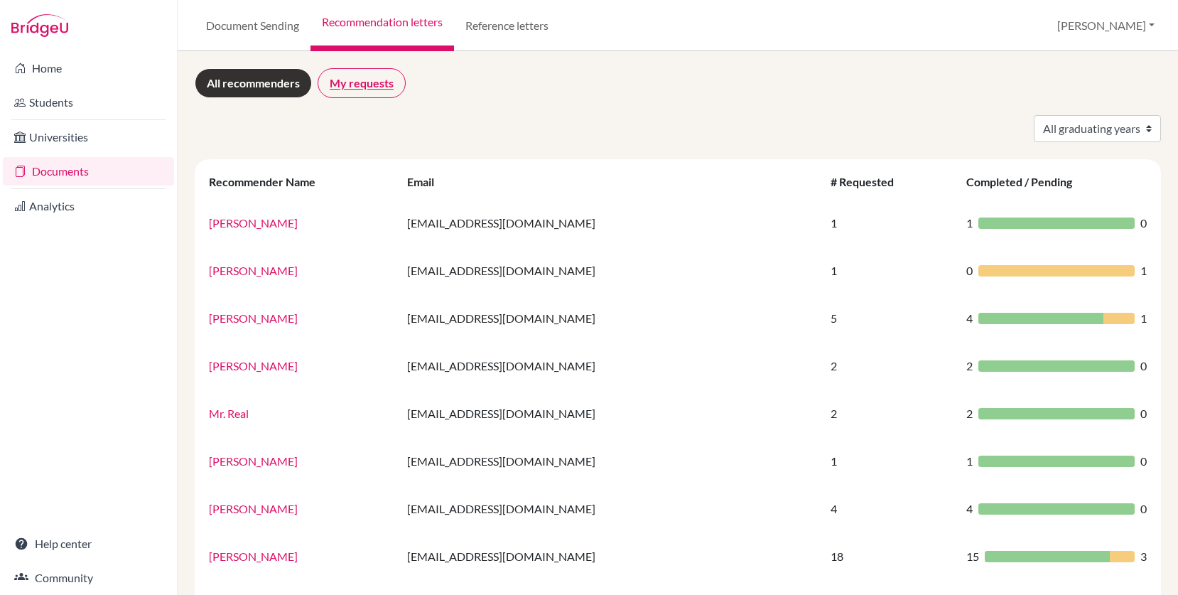
click at [389, 82] on link "My requests" at bounding box center [362, 83] width 88 height 30
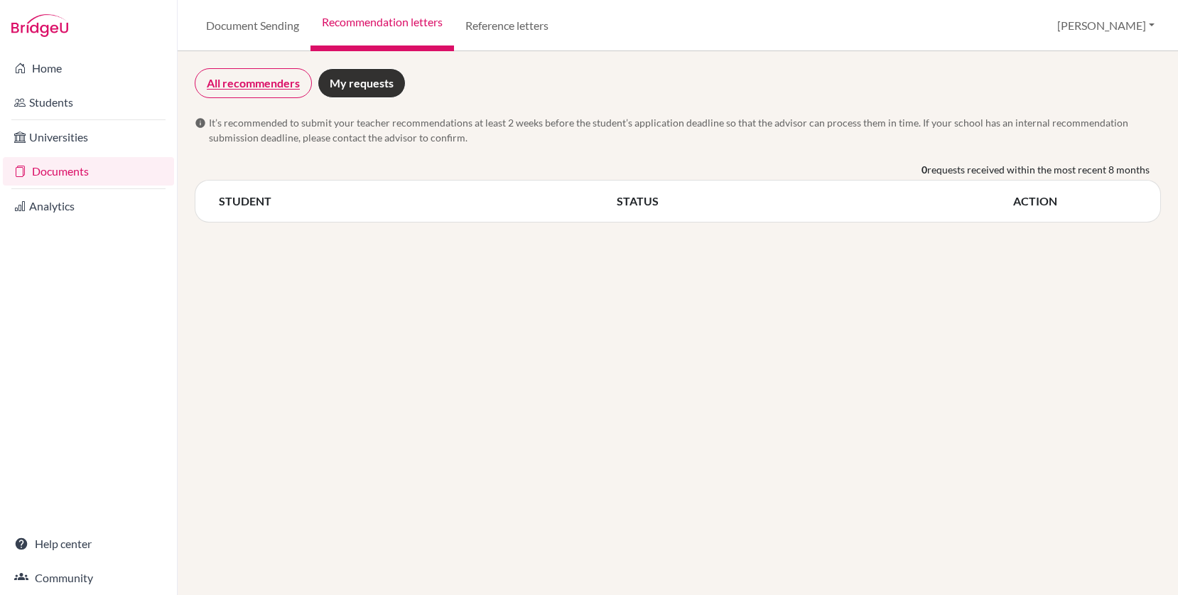
click at [247, 75] on link "All recommenders" at bounding box center [253, 83] width 117 height 30
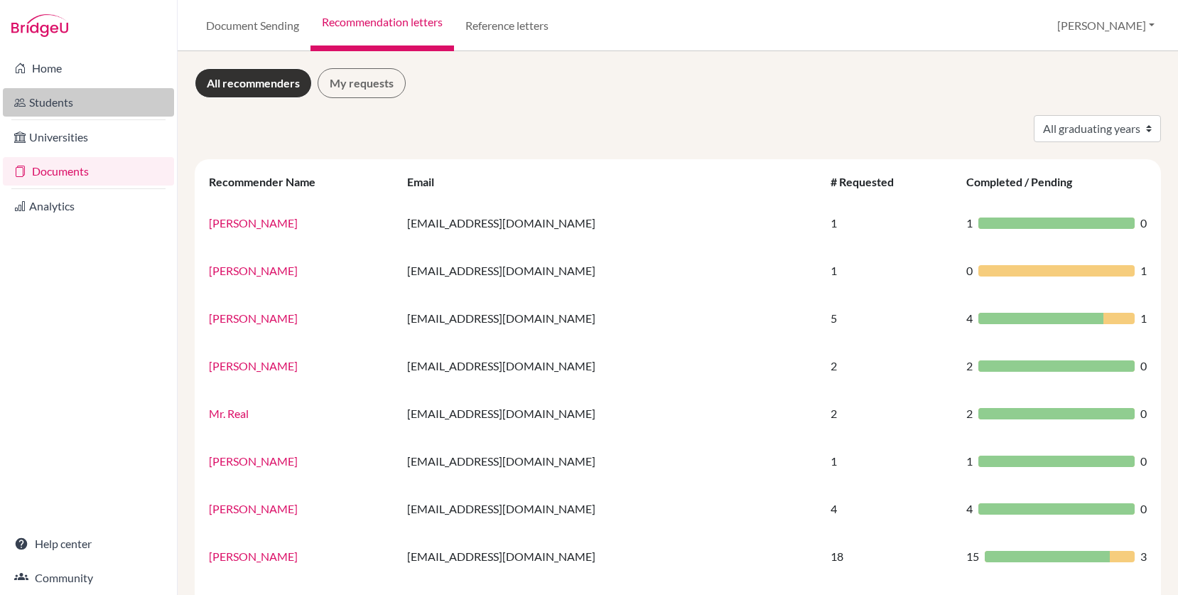
click at [65, 107] on link "Students" at bounding box center [88, 102] width 171 height 28
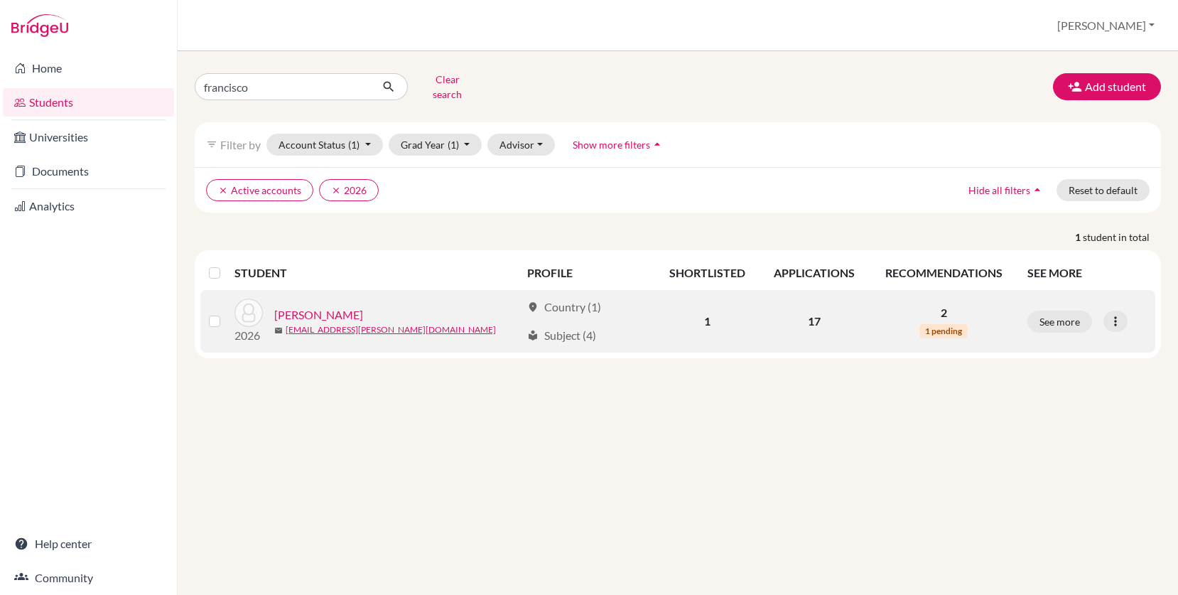
click at [355, 306] on link "Mendez, Francisco" at bounding box center [318, 314] width 89 height 17
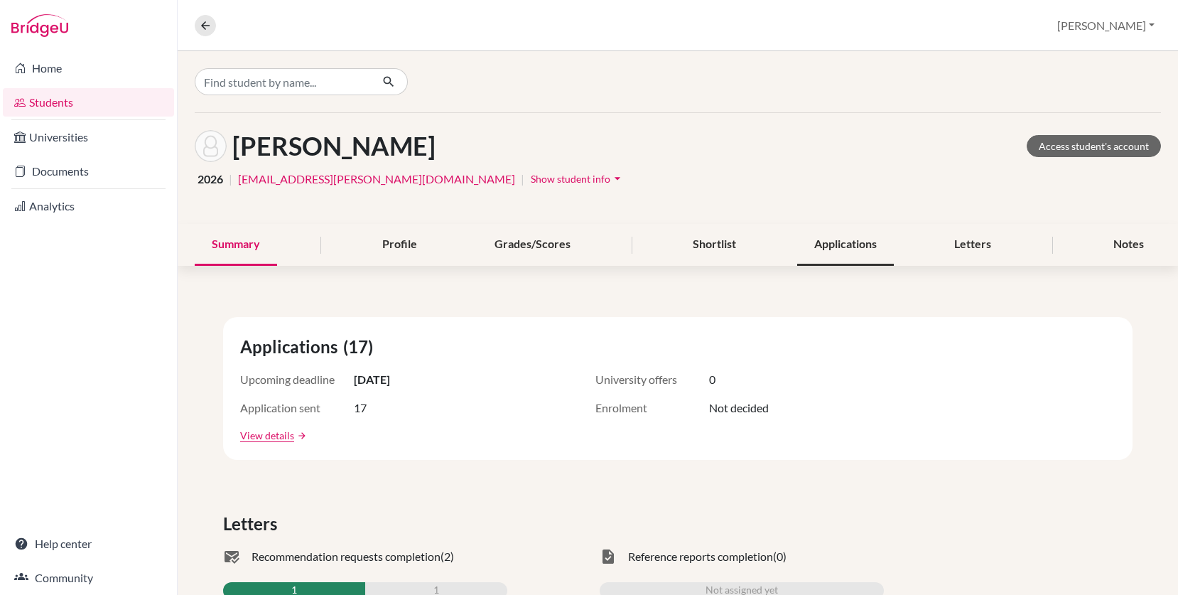
click at [841, 252] on div "Applications" at bounding box center [845, 245] width 97 height 42
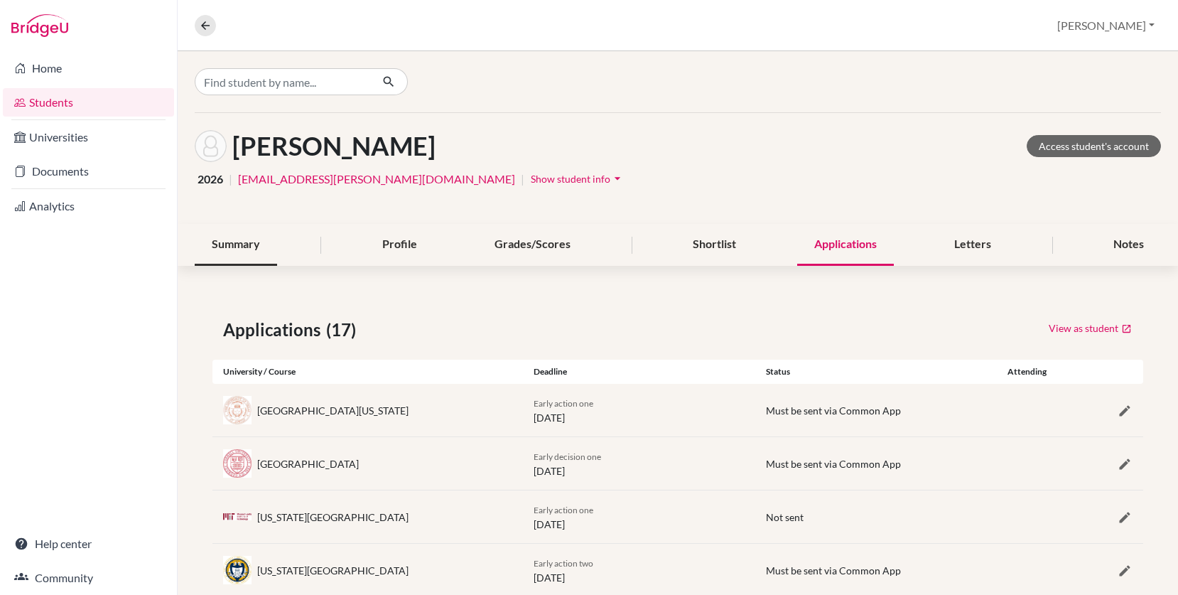
click at [271, 246] on div "Summary" at bounding box center [236, 245] width 82 height 42
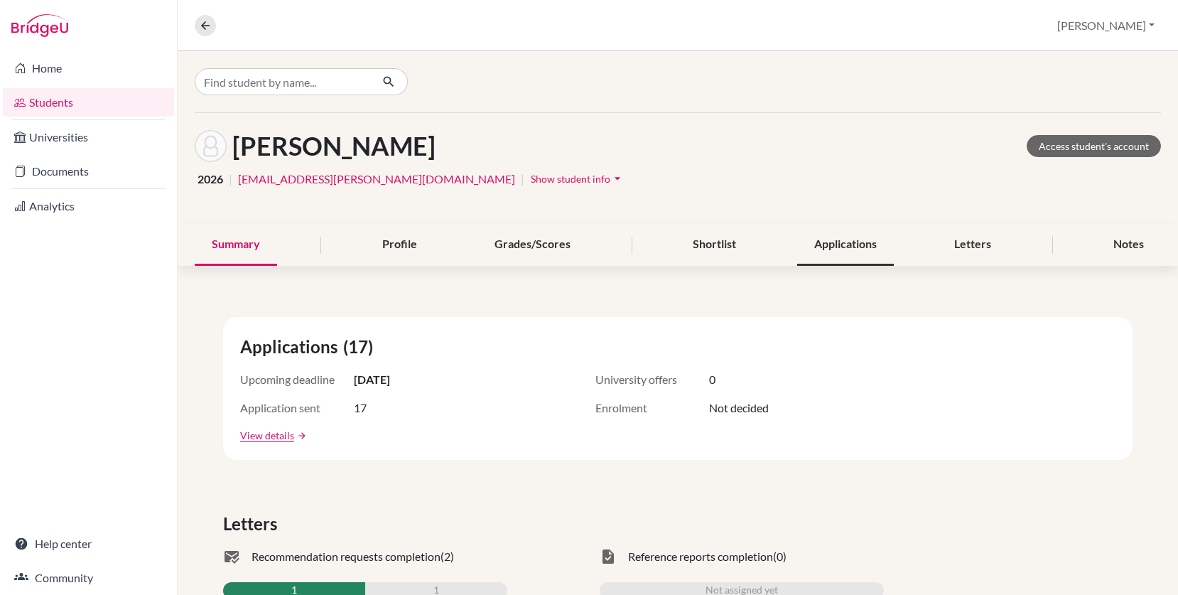
click at [824, 261] on div "Applications" at bounding box center [845, 245] width 97 height 42
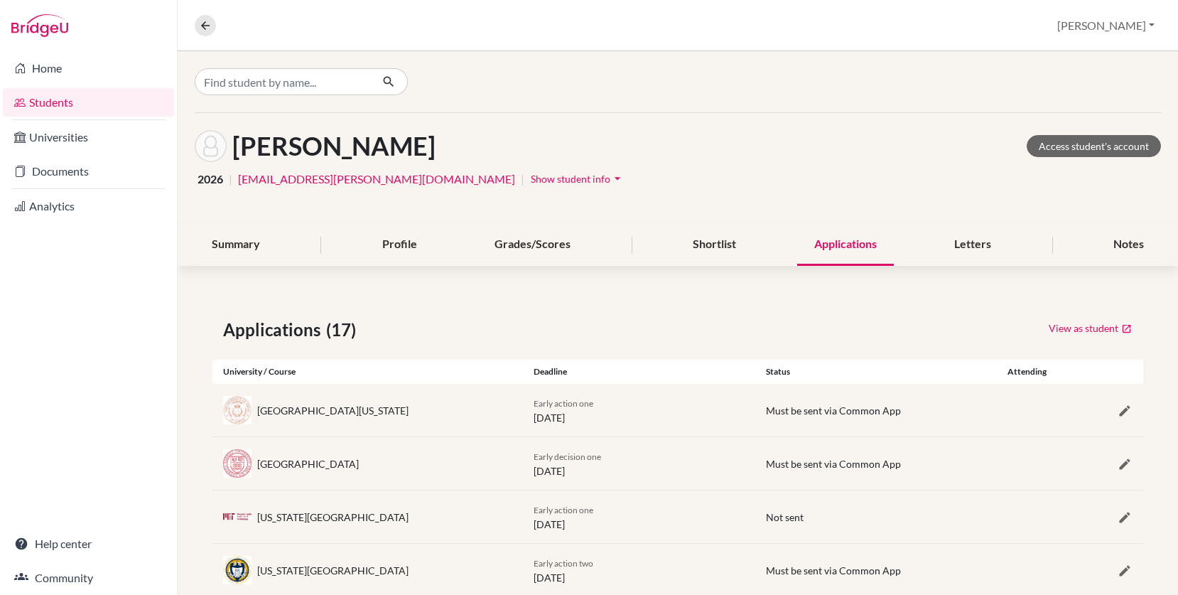
click at [343, 410] on div "University of Texas at Austin" at bounding box center [332, 410] width 151 height 15
click at [280, 153] on h1 "Mendez, Francisco" at bounding box center [333, 146] width 203 height 31
click at [279, 169] on div "2026 | francisco.mendez@lcis.bs | Show student info arrow_drop_down" at bounding box center [678, 179] width 966 height 22
click at [274, 178] on link "francisco.mendez@lcis.bs" at bounding box center [376, 179] width 277 height 17
click at [1121, 259] on div "Notes" at bounding box center [1128, 245] width 65 height 42
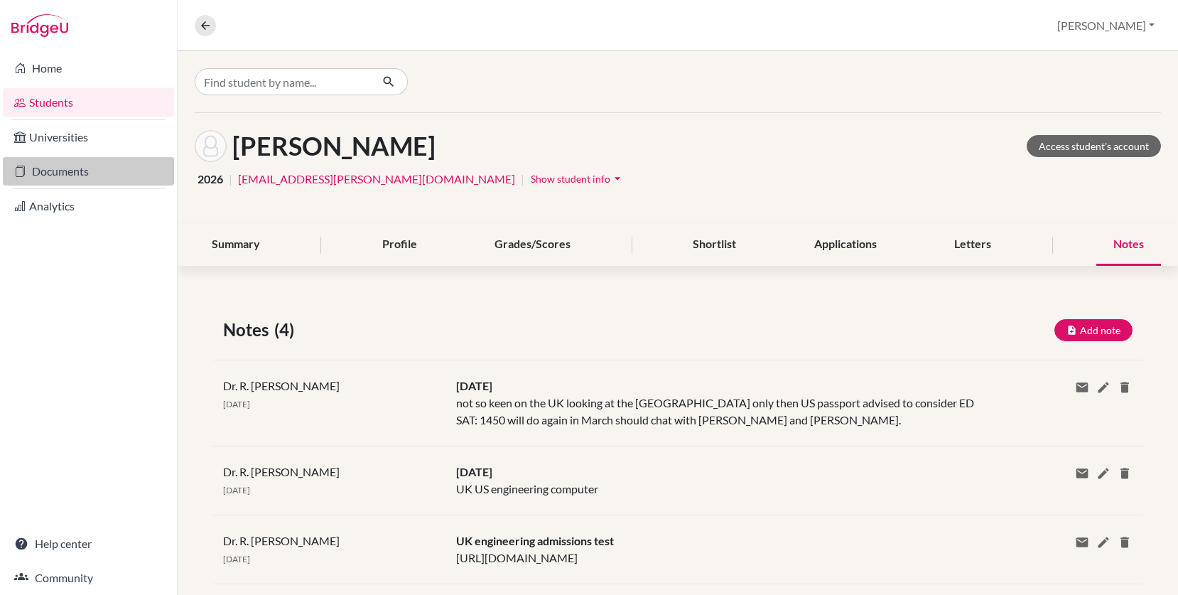
click at [97, 170] on link "Documents" at bounding box center [88, 171] width 171 height 28
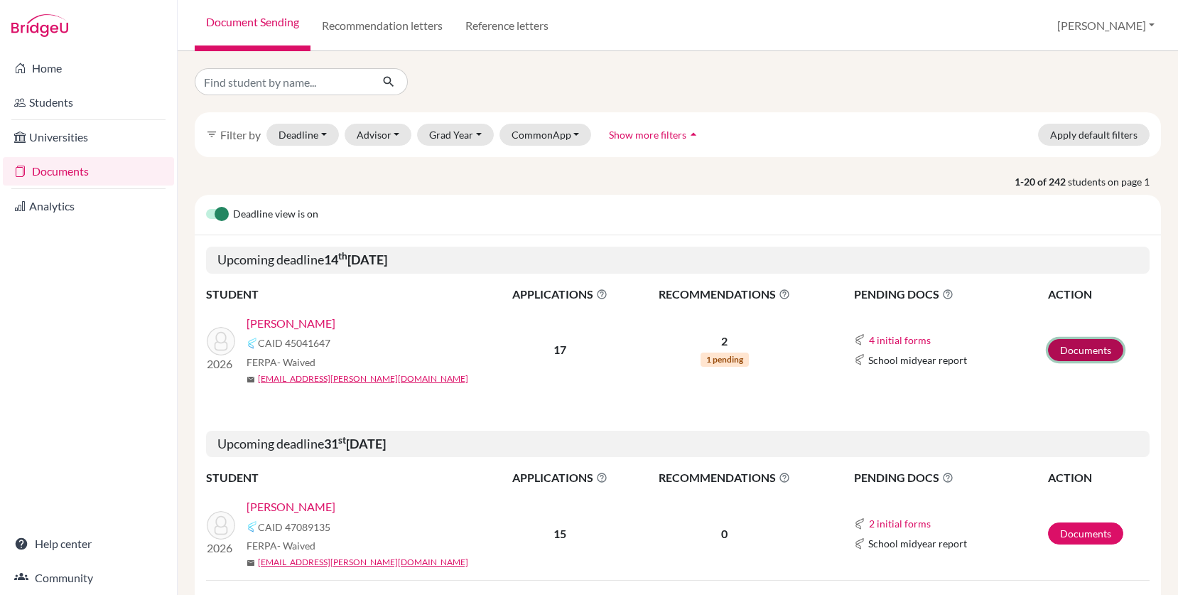
click at [1079, 356] on link "Documents" at bounding box center [1085, 350] width 75 height 22
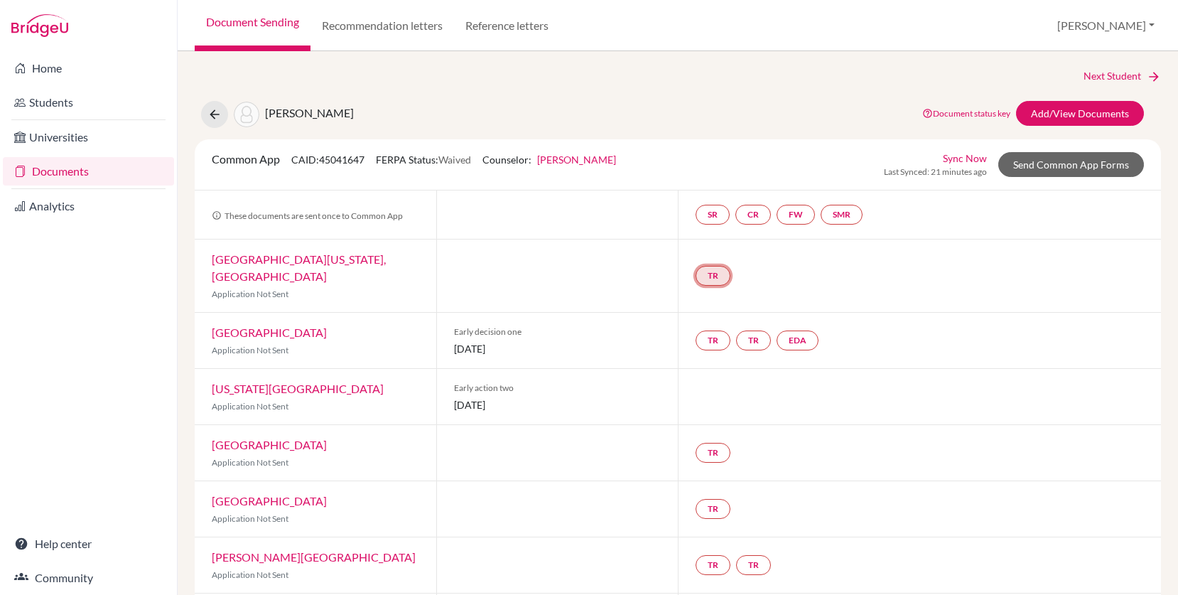
click at [716, 268] on link "TR" at bounding box center [713, 276] width 35 height 20
click at [937, 245] on div "TR Teacher recommendation Incomplete" at bounding box center [919, 275] width 483 height 72
click at [1062, 110] on link "Add/View Documents" at bounding box center [1080, 113] width 128 height 25
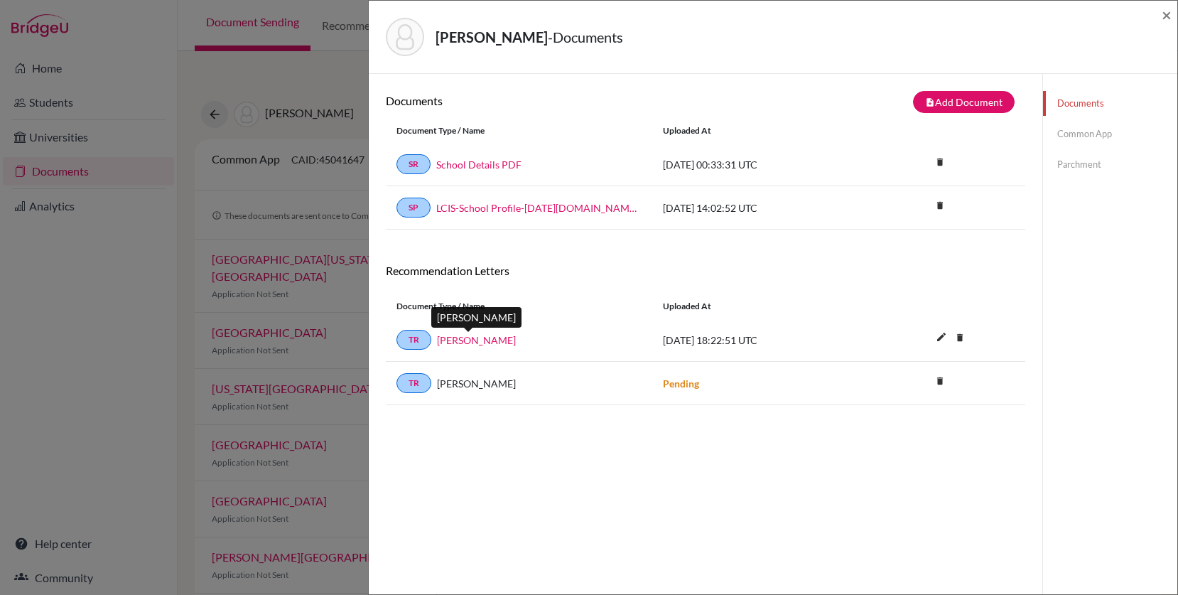
click at [468, 341] on link "Joshua Purcell" at bounding box center [476, 340] width 79 height 15
click at [939, 205] on icon "delete" at bounding box center [939, 205] width 21 height 21
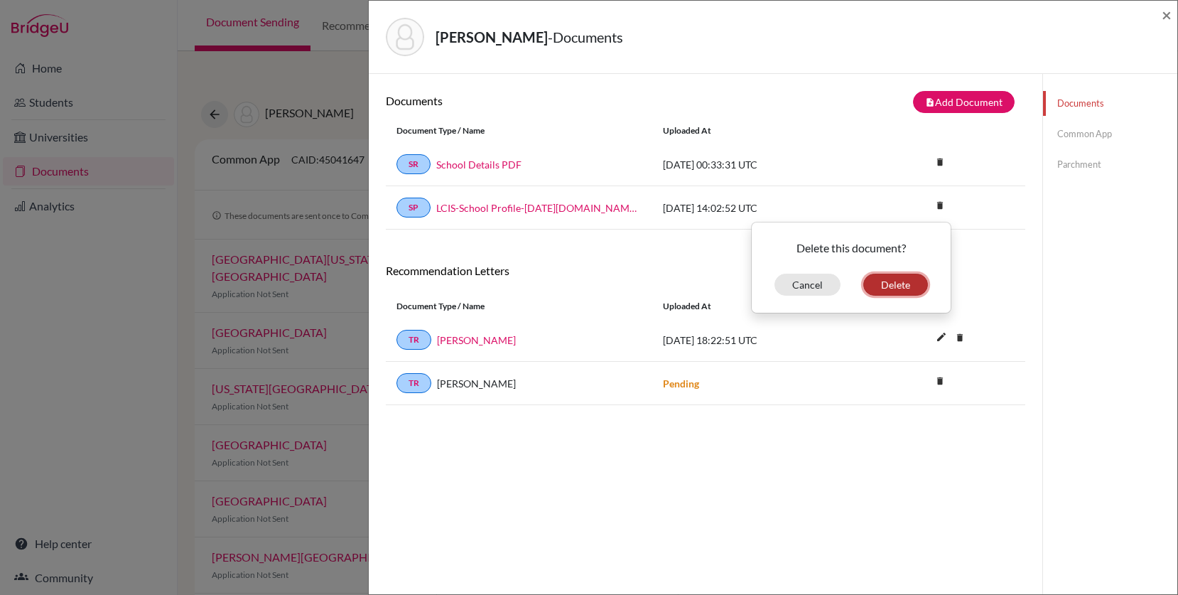
click at [902, 280] on button "Delete" at bounding box center [895, 285] width 65 height 22
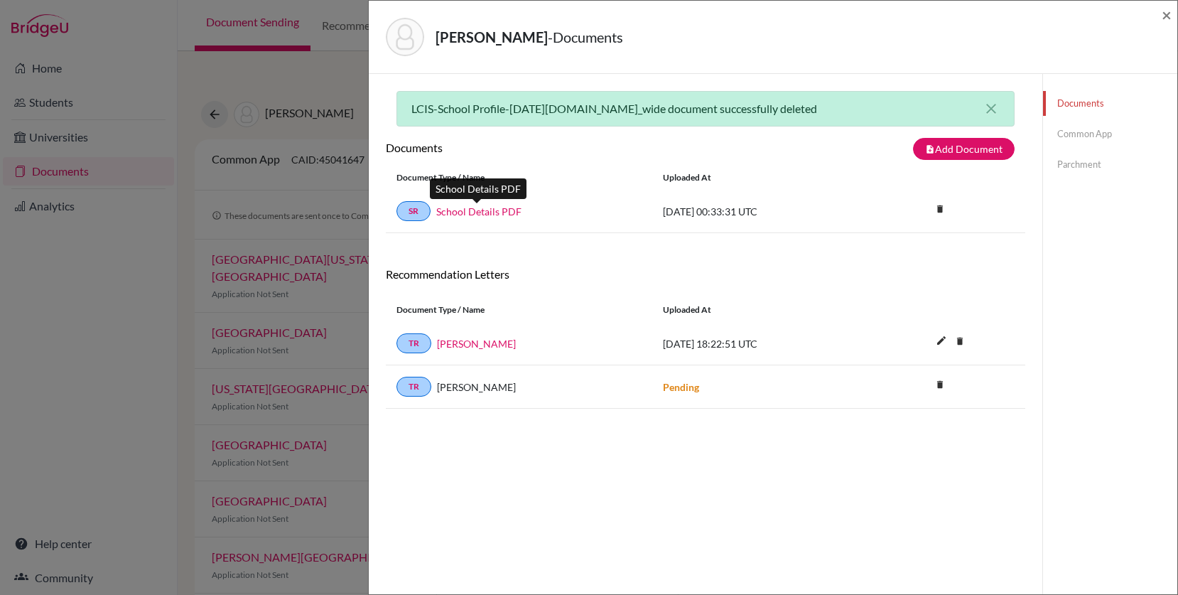
click at [477, 213] on link "School Details PDF" at bounding box center [478, 211] width 85 height 15
click at [994, 107] on icon "close" at bounding box center [991, 108] width 17 height 17
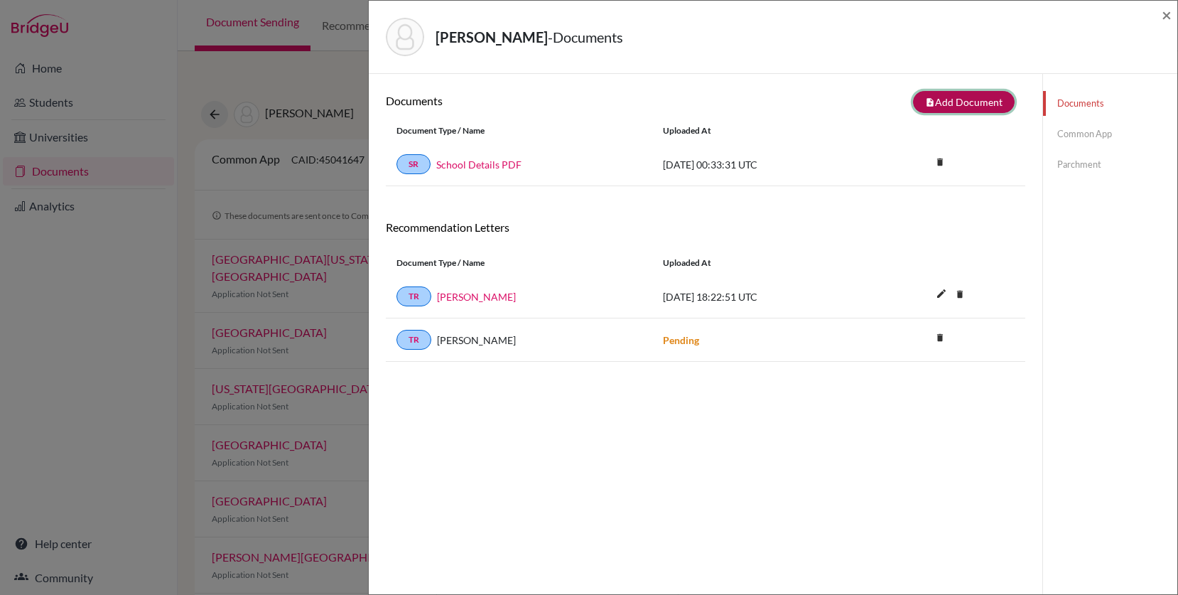
click at [955, 98] on button "note_add Add Document" at bounding box center [964, 102] width 102 height 22
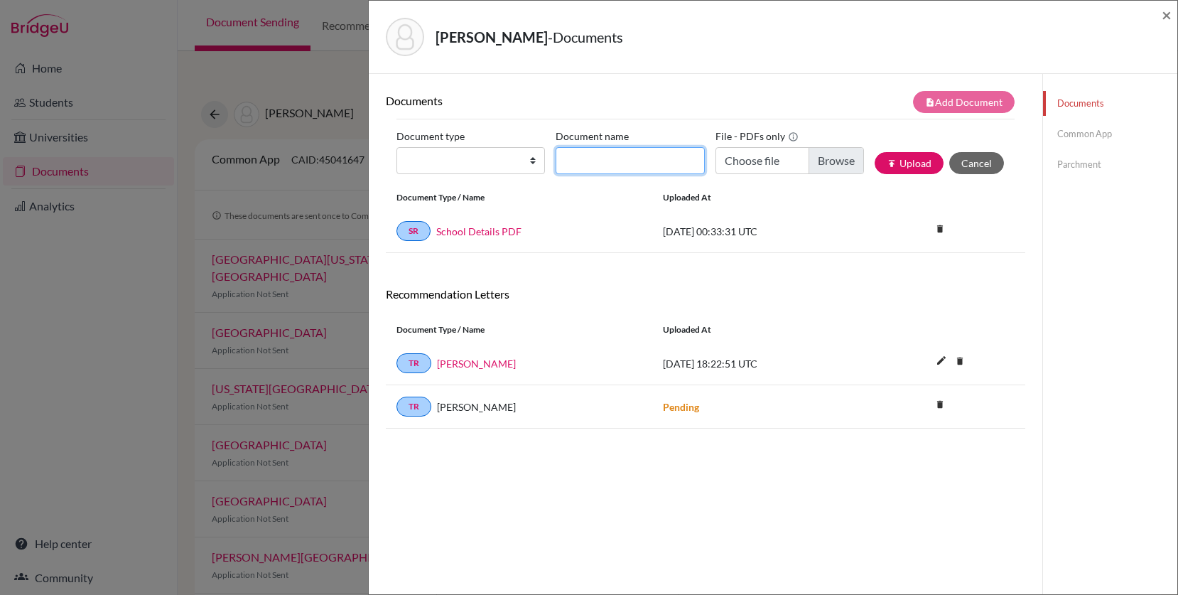
click at [581, 156] on input "Document name" at bounding box center [630, 160] width 149 height 27
click at [1074, 134] on link "Common App" at bounding box center [1110, 134] width 134 height 25
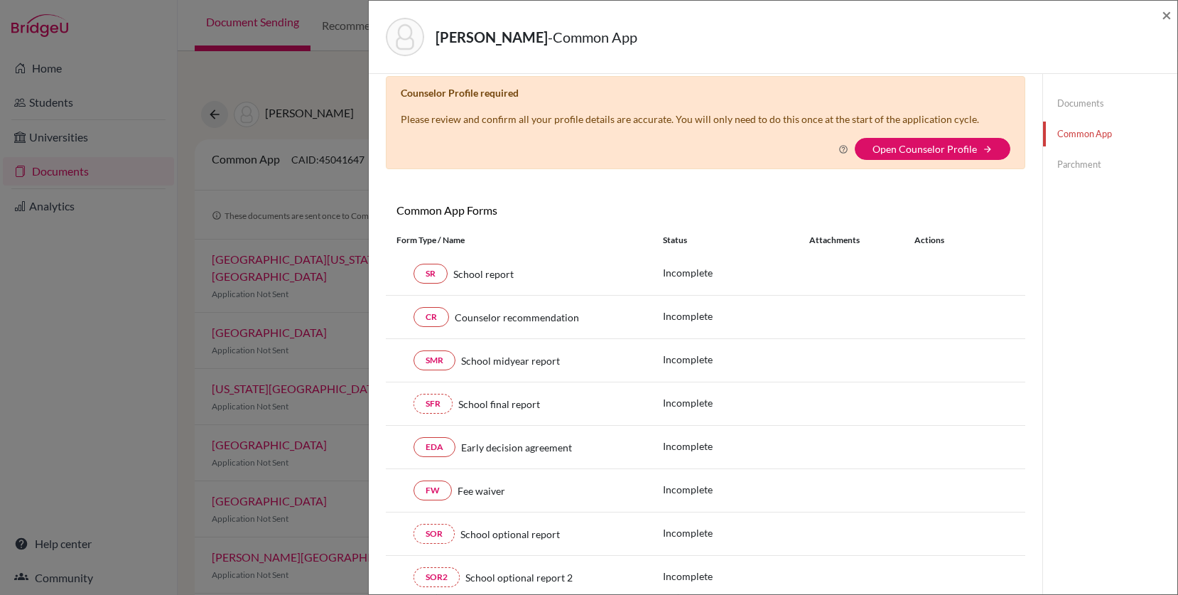
scroll to position [16, 0]
click at [923, 147] on link "Open Counselor Profile" at bounding box center [925, 147] width 104 height 12
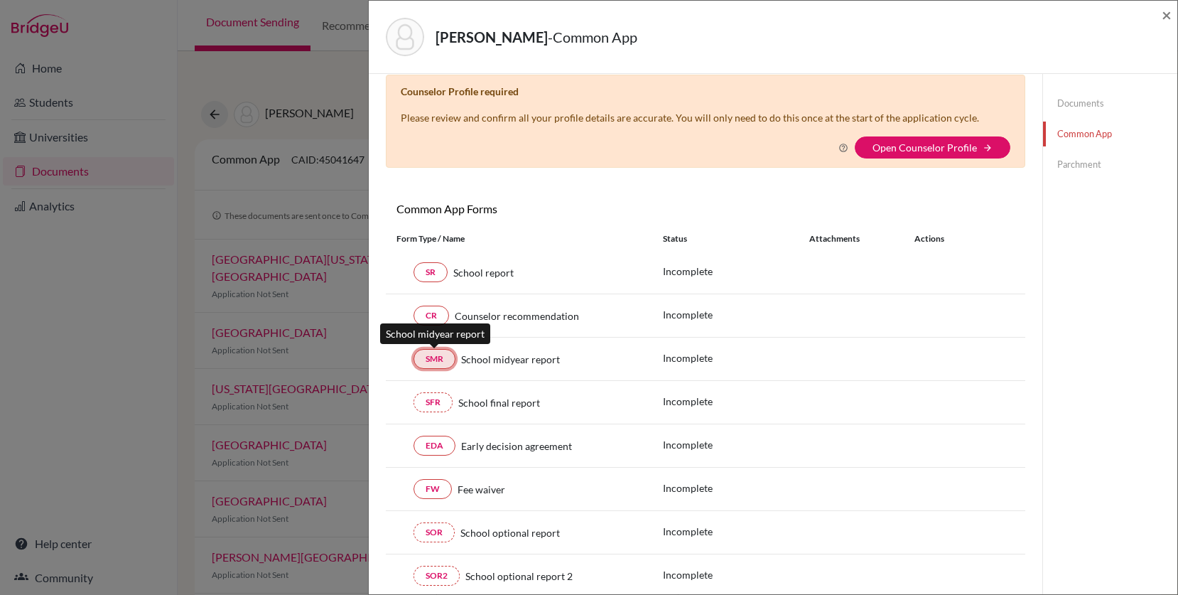
click at [438, 360] on link "SMR" at bounding box center [435, 359] width 42 height 20
click at [151, 344] on div "Mendez, Francisco - Common App × × Counselor Profile required Please review and…" at bounding box center [589, 297] width 1178 height 595
click at [1086, 95] on link "Documents" at bounding box center [1110, 103] width 134 height 25
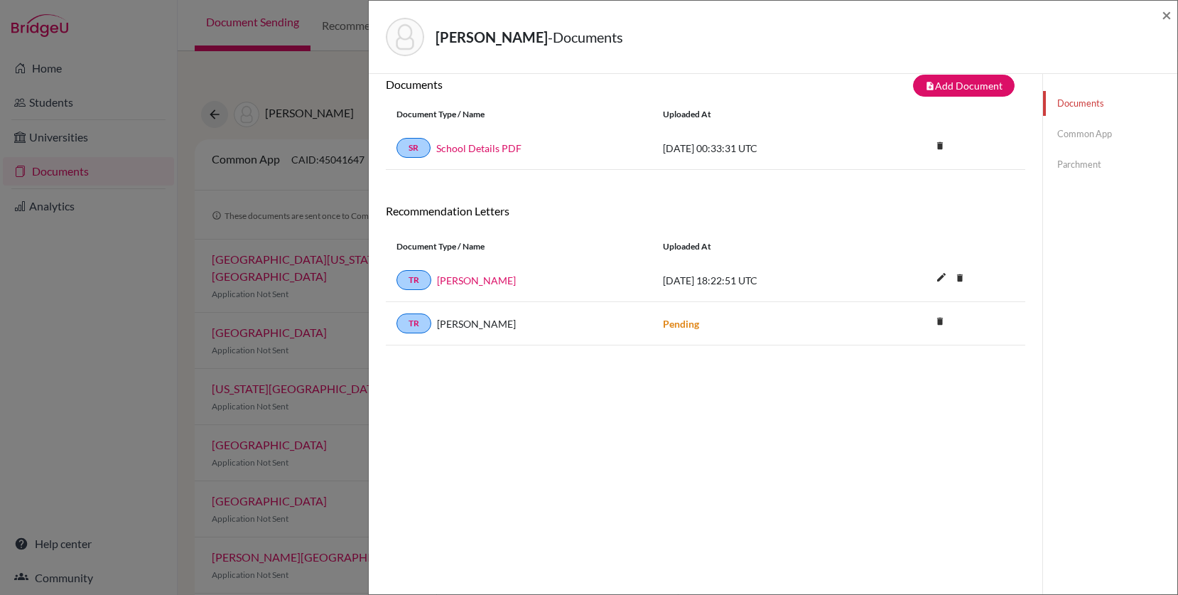
click at [128, 330] on div "Mendez, Francisco - Documents × Documents note_add Add Document Document type C…" at bounding box center [589, 297] width 1178 height 595
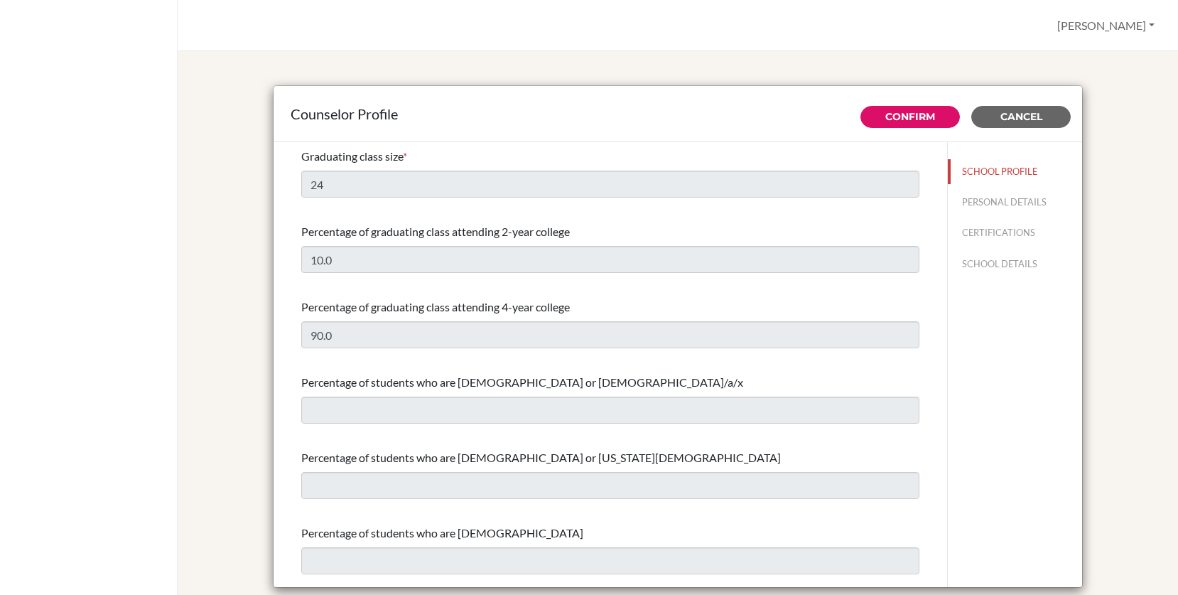
select select "0"
select select "312282"
click at [1010, 201] on button "PERSONAL DETAILS" at bounding box center [1015, 202] width 134 height 25
type input "[PERSON_NAME]"
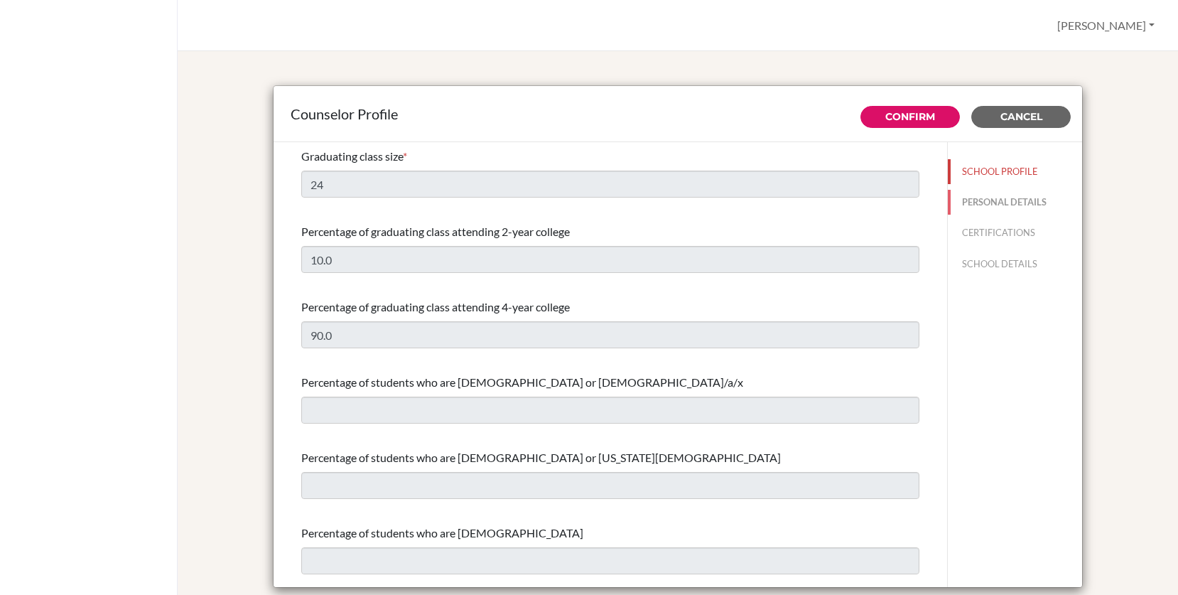
type input "Advisor"
type input "1.242-362-4774"
type input "[EMAIL_ADDRESS][DOMAIN_NAME]"
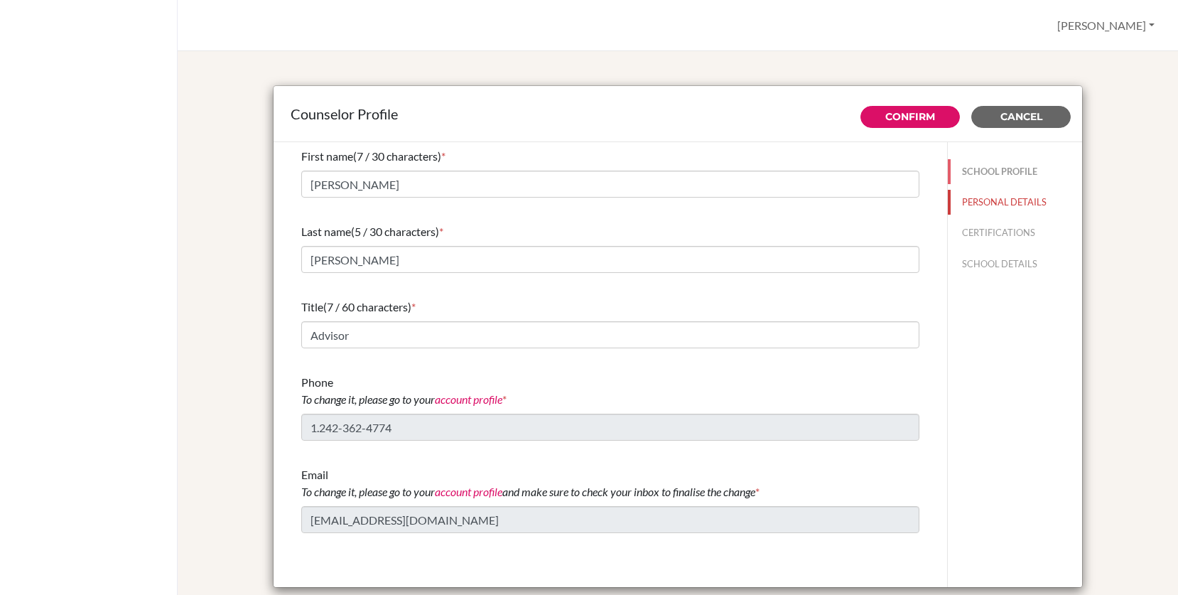
click at [998, 167] on button "SCHOOL PROFILE" at bounding box center [1015, 171] width 134 height 25
type input "24"
type input "10.0"
type input "90.0"
select select "0"
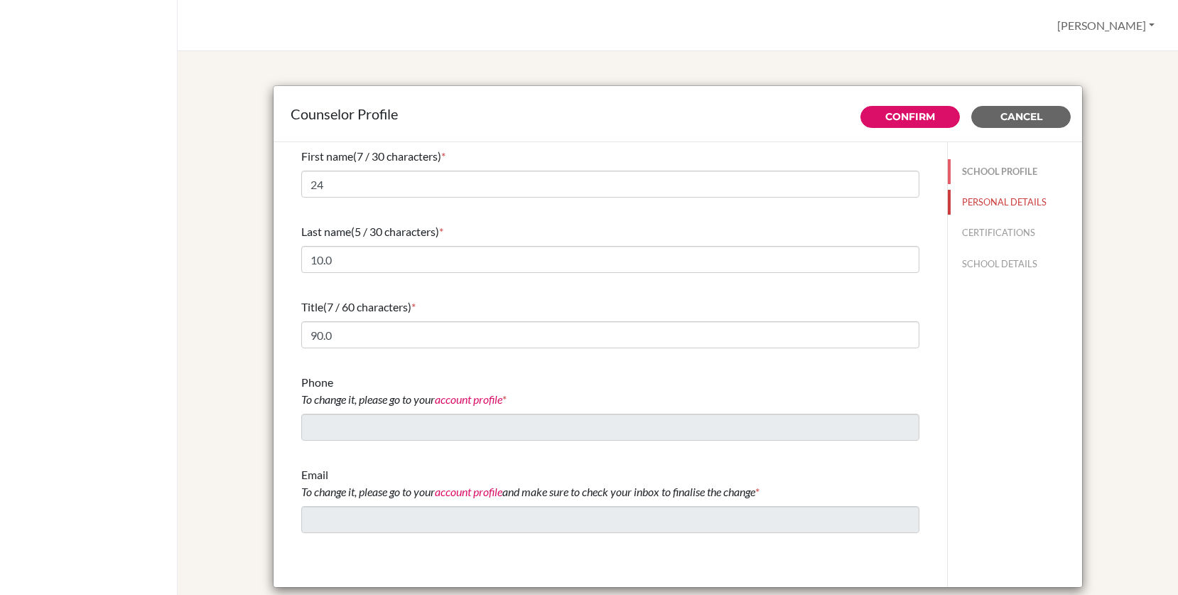
select select "312282"
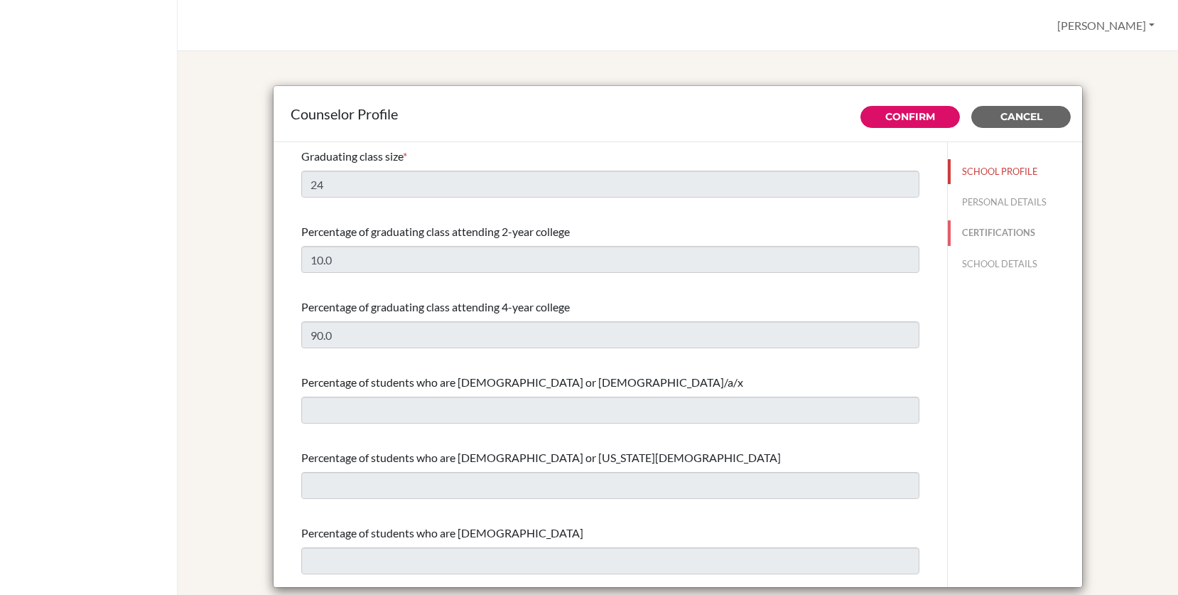
click at [1011, 239] on button "CERTIFICATIONS" at bounding box center [1015, 232] width 134 height 25
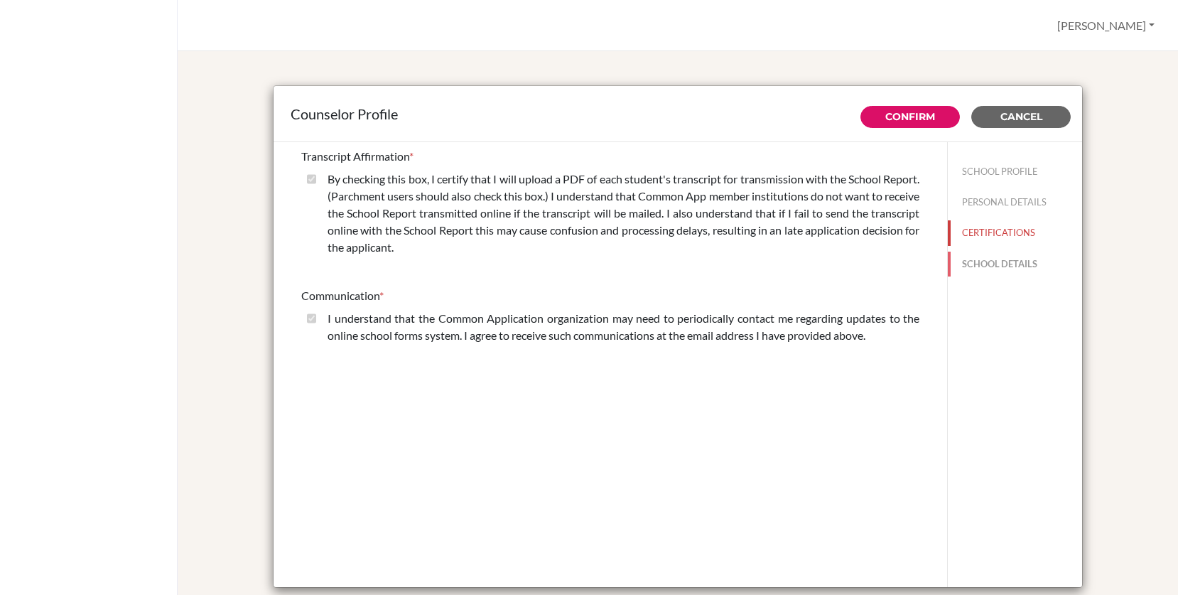
click at [1003, 265] on button "SCHOOL DETAILS" at bounding box center [1015, 264] width 134 height 25
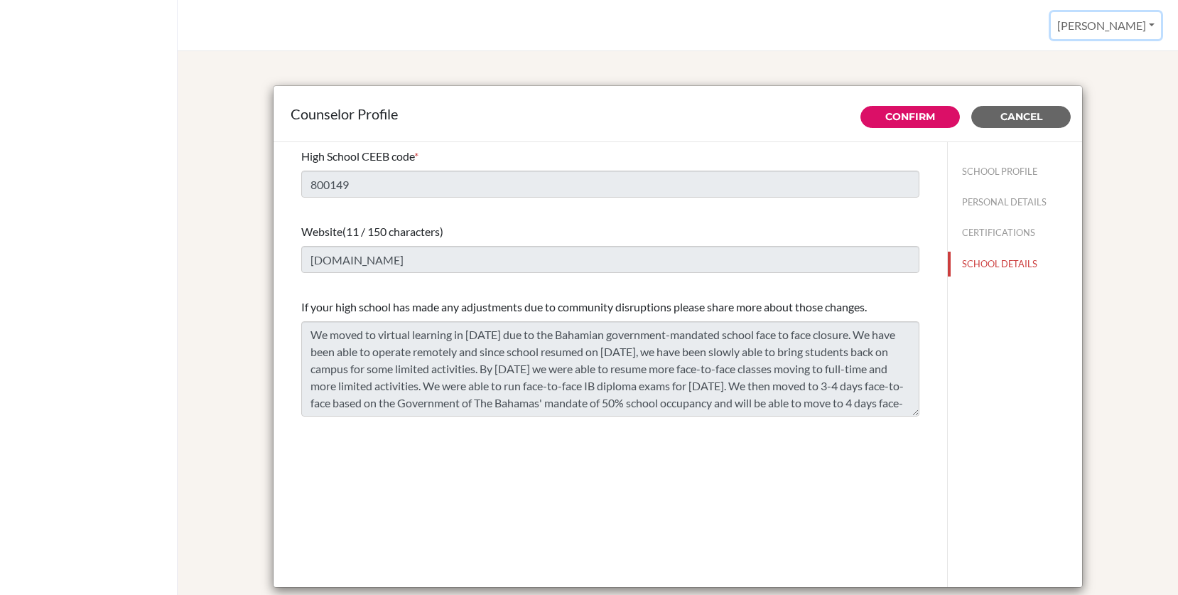
click at [1149, 28] on button "[PERSON_NAME]" at bounding box center [1106, 25] width 110 height 27
click at [1109, 202] on div "Counselor Profile Confirm Cancel High School CEEB code * 800149 Website (11 / 1…" at bounding box center [678, 337] width 966 height 539
click at [978, 167] on button "SCHOOL PROFILE" at bounding box center [1015, 171] width 134 height 25
type input "24"
type input "10.0"
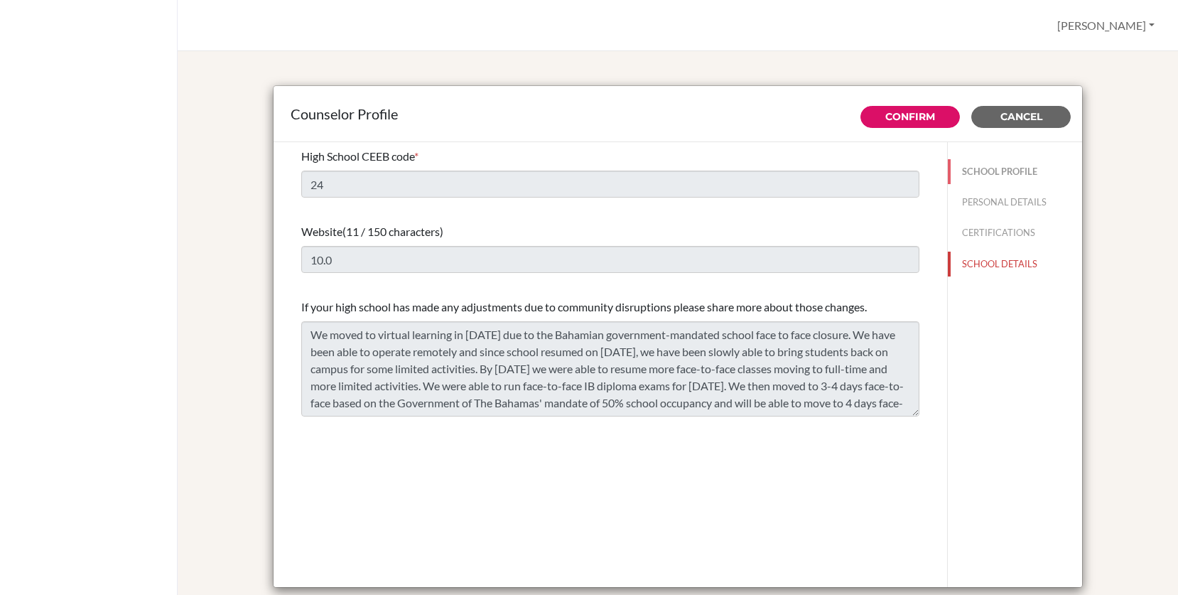
select select "0"
select select "312282"
